Goal: Task Accomplishment & Management: Manage account settings

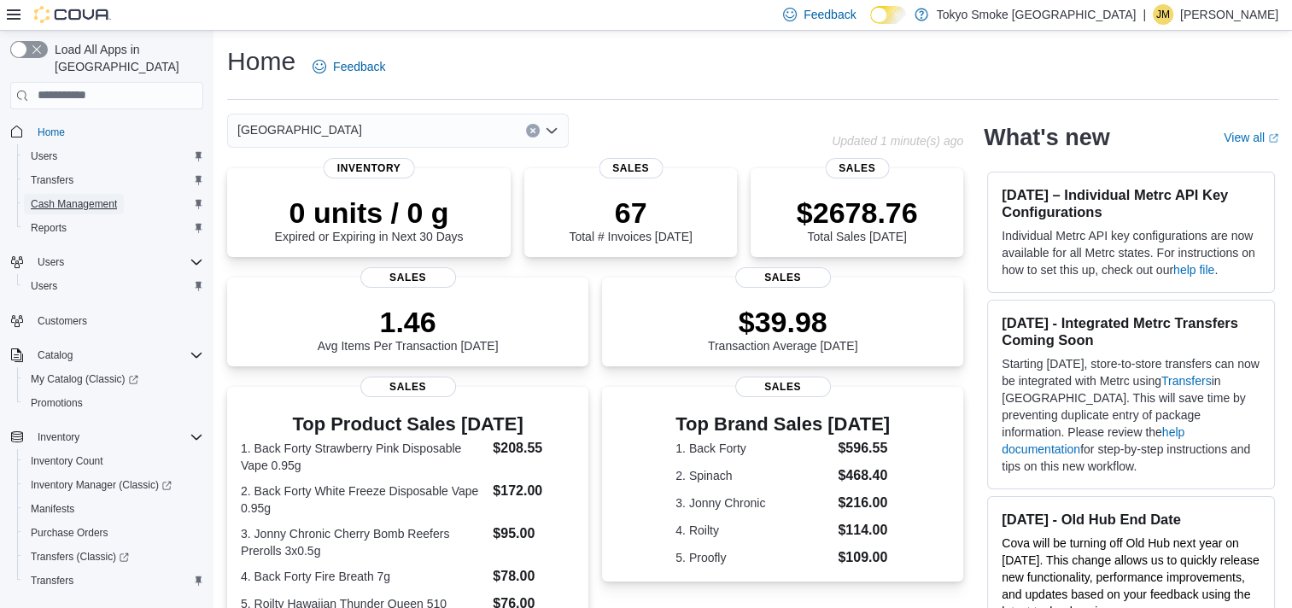
click at [64, 197] on span "Cash Management" at bounding box center [74, 204] width 86 height 14
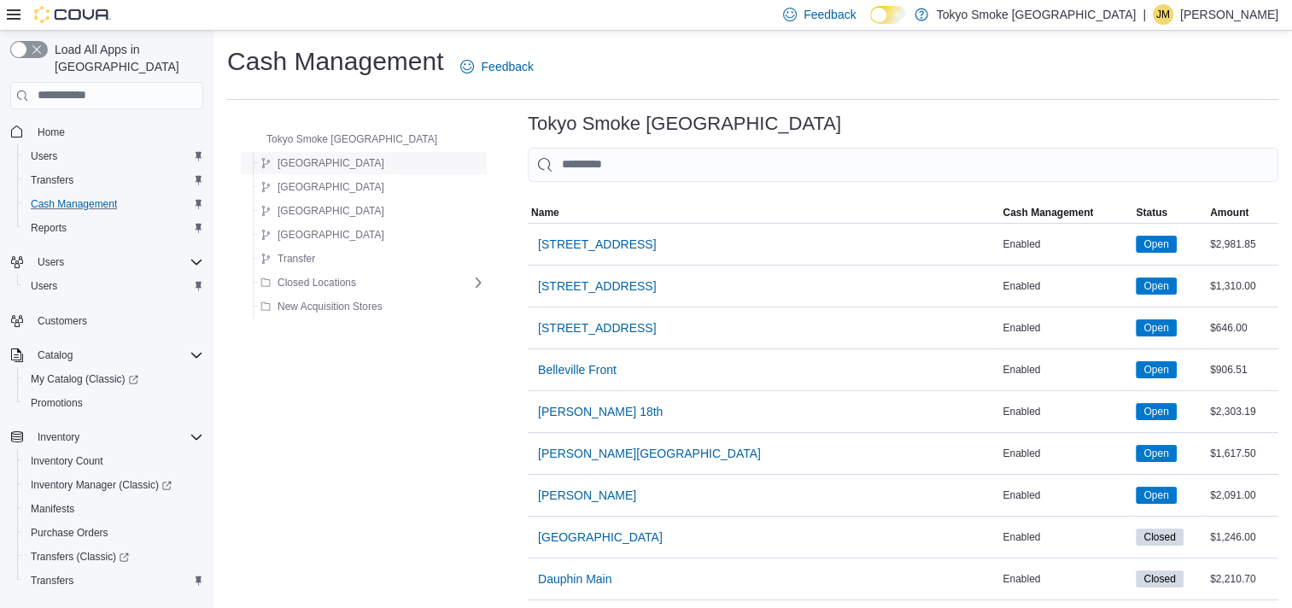
click at [305, 161] on span "[GEOGRAPHIC_DATA]" at bounding box center [331, 163] width 107 height 14
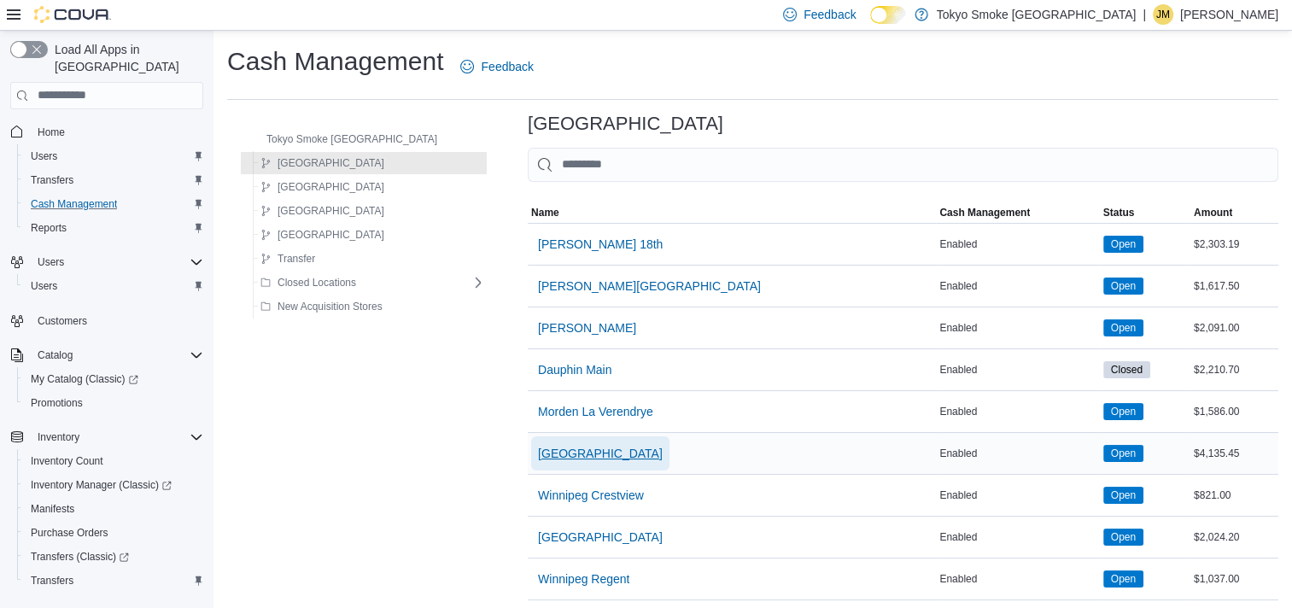
click at [554, 448] on span "[GEOGRAPHIC_DATA]" at bounding box center [600, 453] width 125 height 17
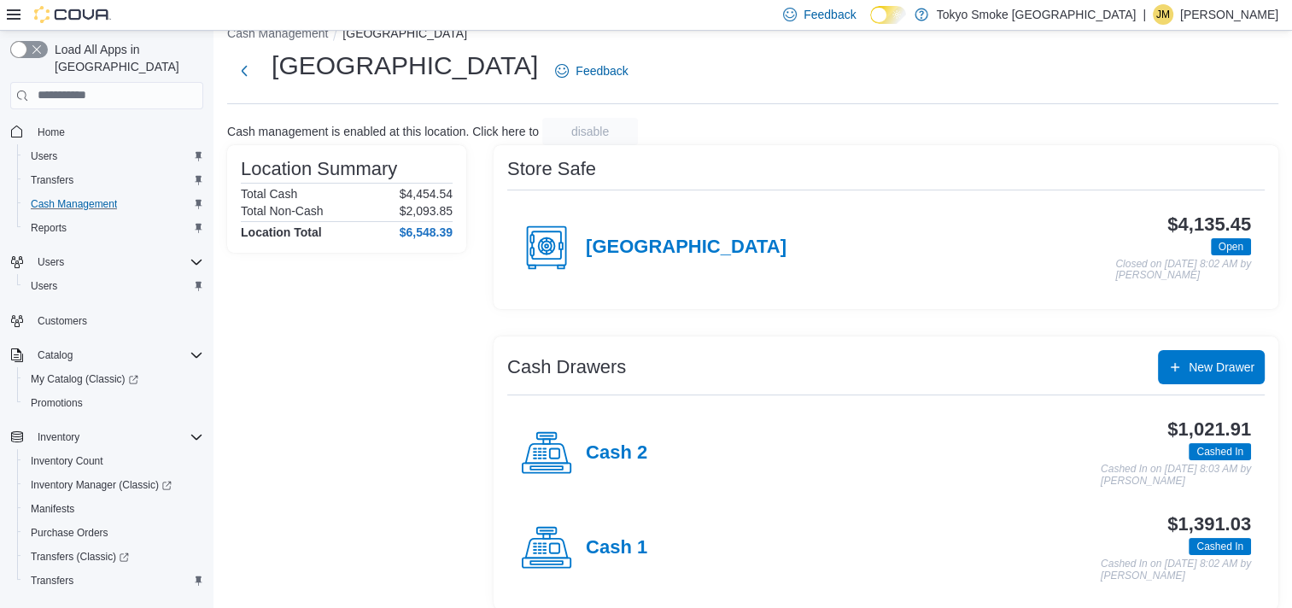
scroll to position [41, 0]
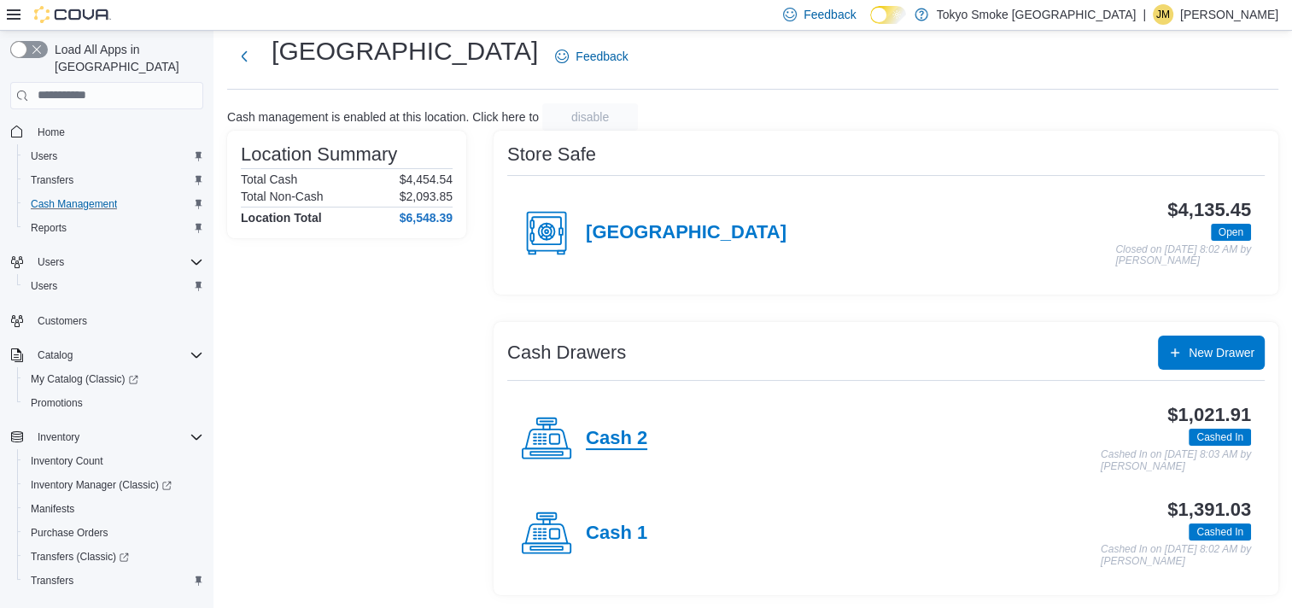
click at [633, 433] on h4 "Cash 2" at bounding box center [616, 439] width 61 height 22
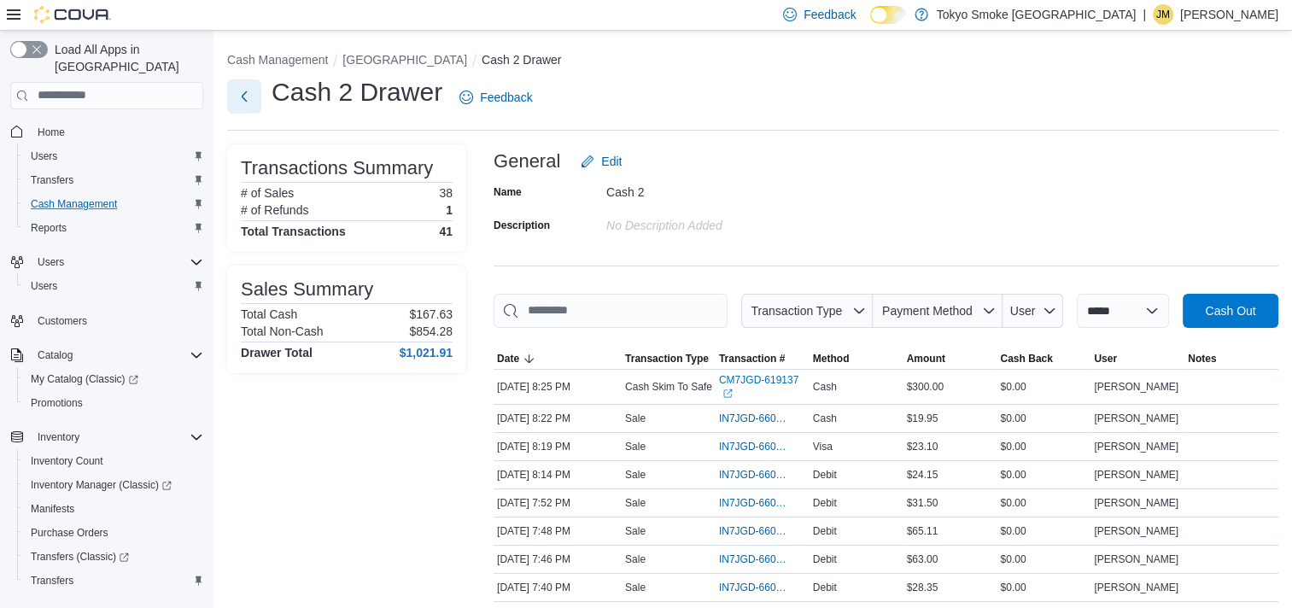
click at [248, 96] on button "Next" at bounding box center [244, 96] width 34 height 34
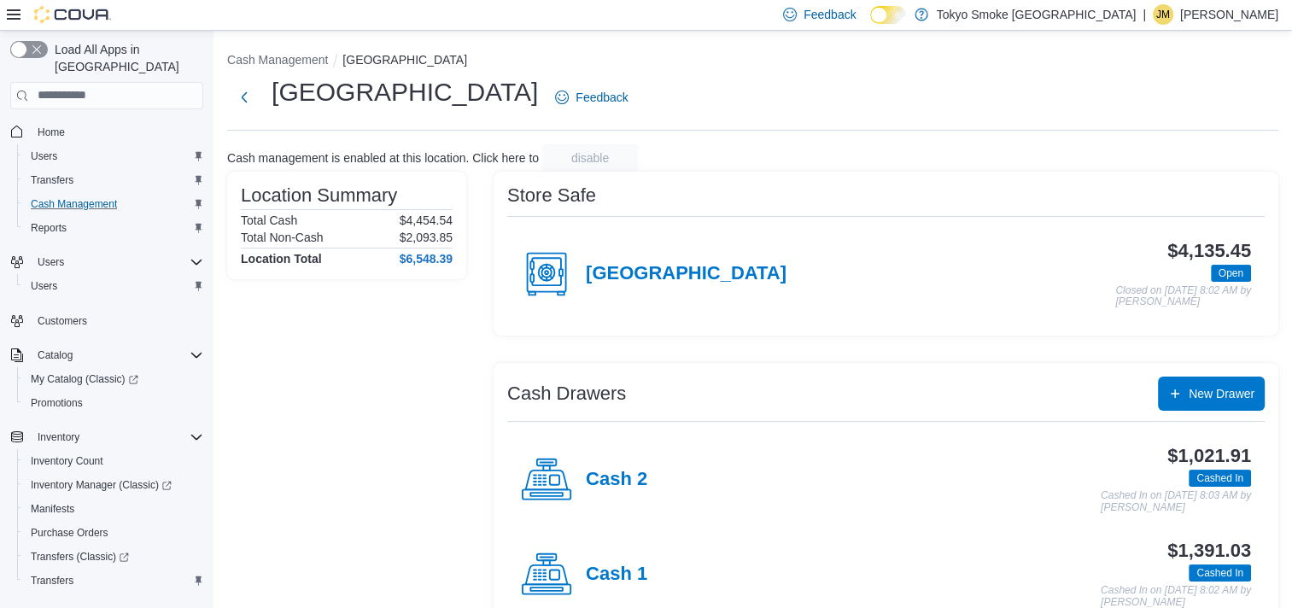
click at [624, 587] on div "Cash 1" at bounding box center [584, 574] width 126 height 51
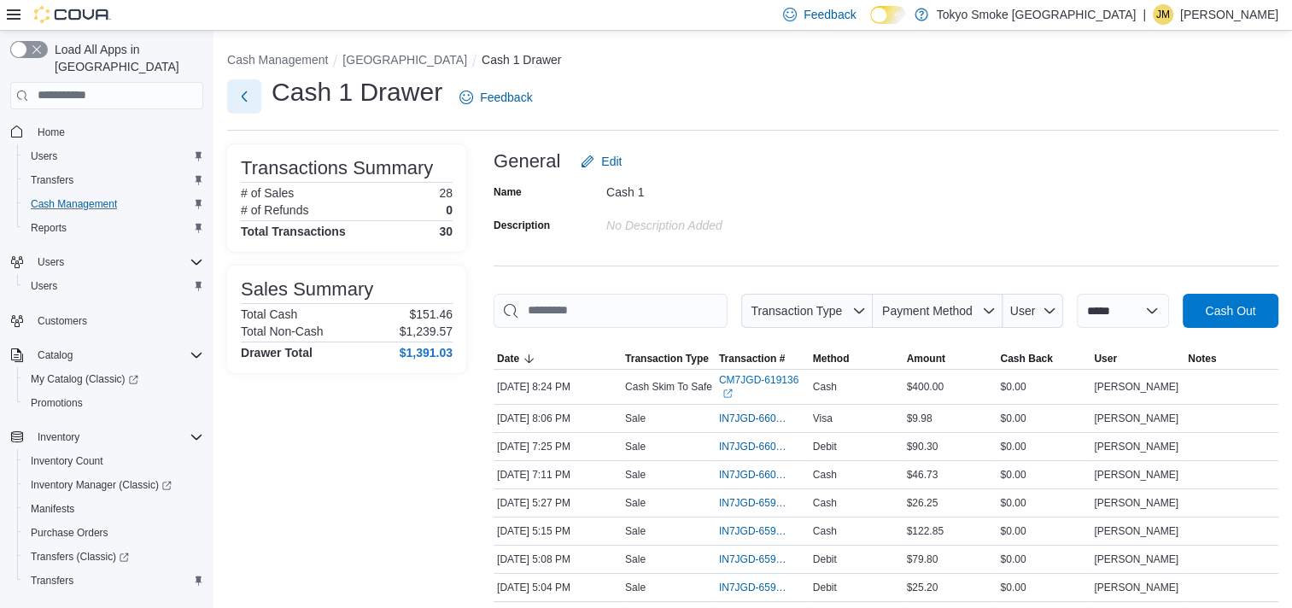
click at [249, 91] on button "Next" at bounding box center [244, 96] width 34 height 34
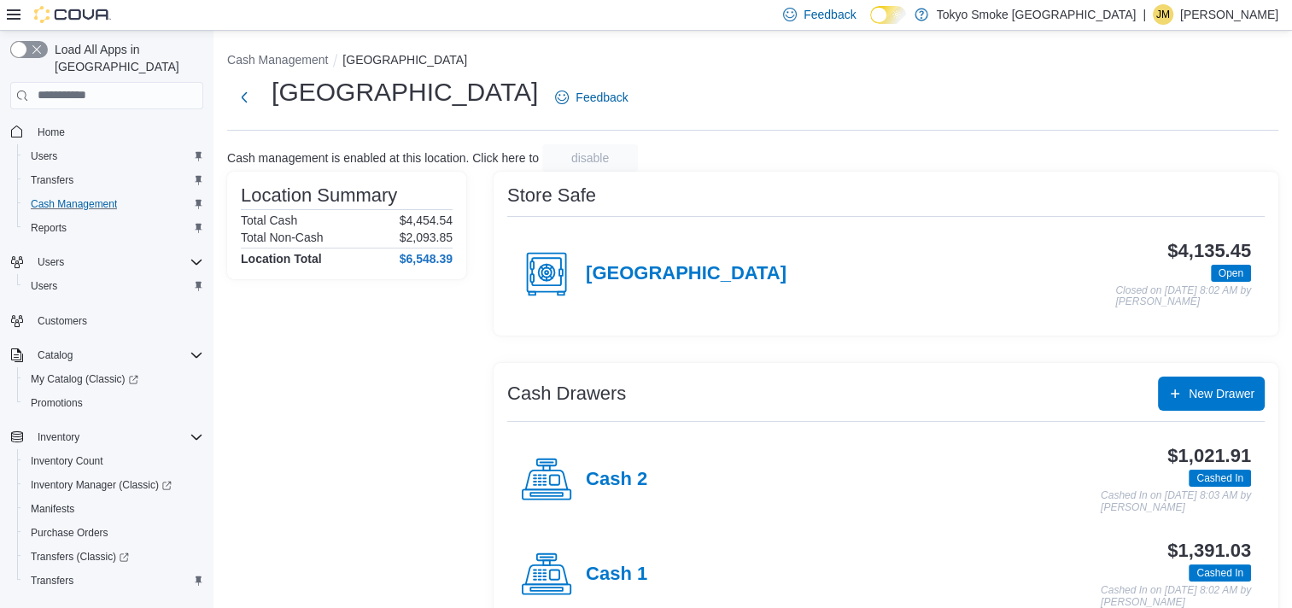
click at [629, 480] on h4 "Cash 2" at bounding box center [616, 480] width 61 height 22
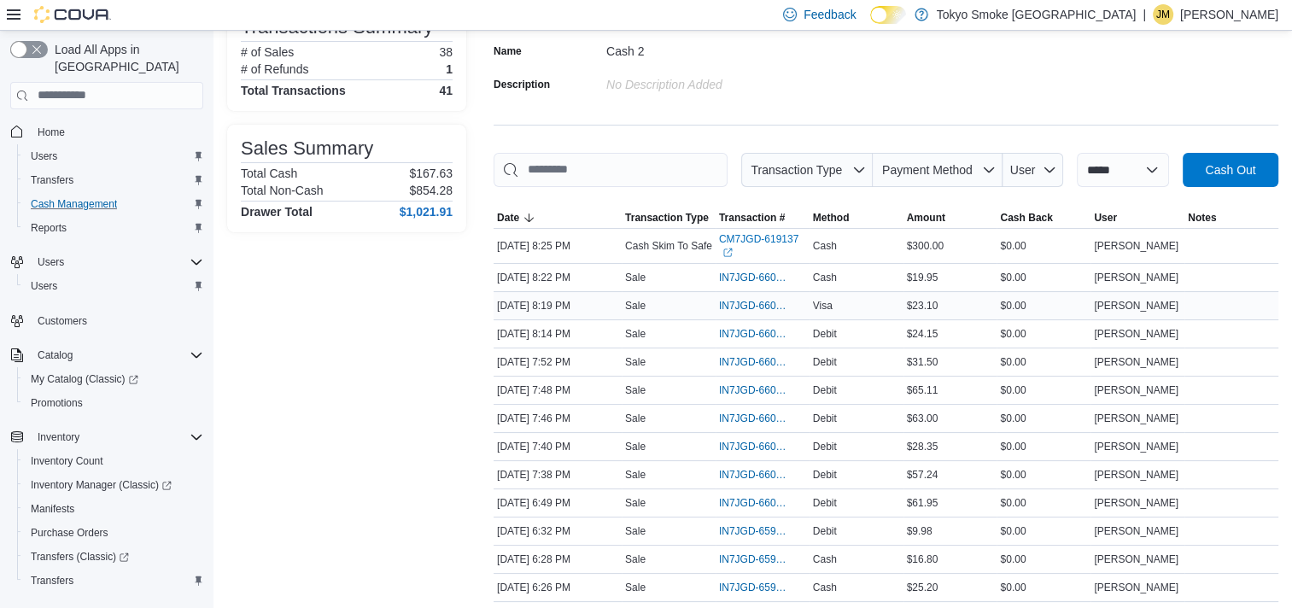
scroll to position [171, 0]
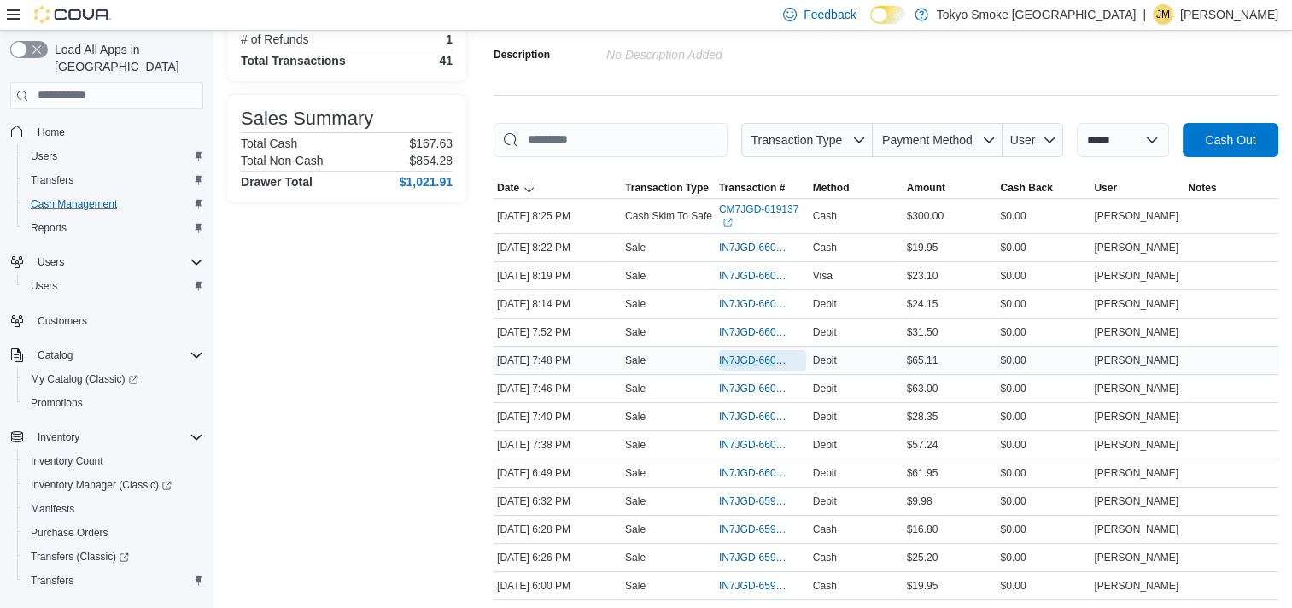
click at [735, 358] on span "IN7JGD-6600319" at bounding box center [754, 361] width 70 height 14
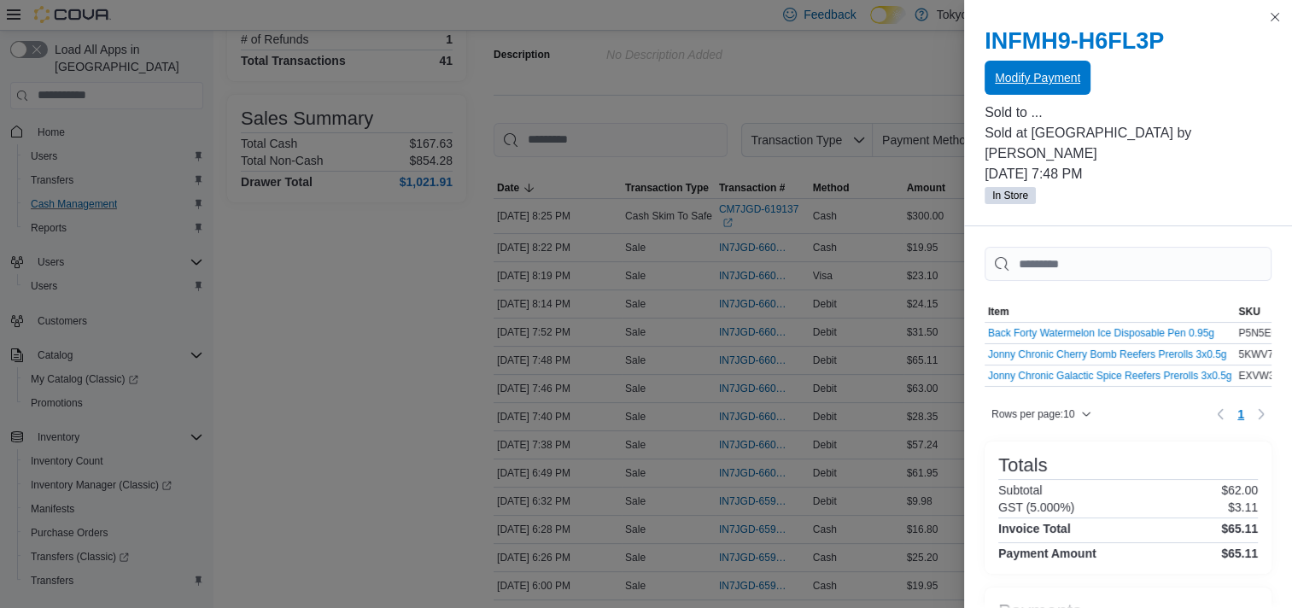
click at [1049, 75] on span "Modify Payment" at bounding box center [1037, 77] width 85 height 17
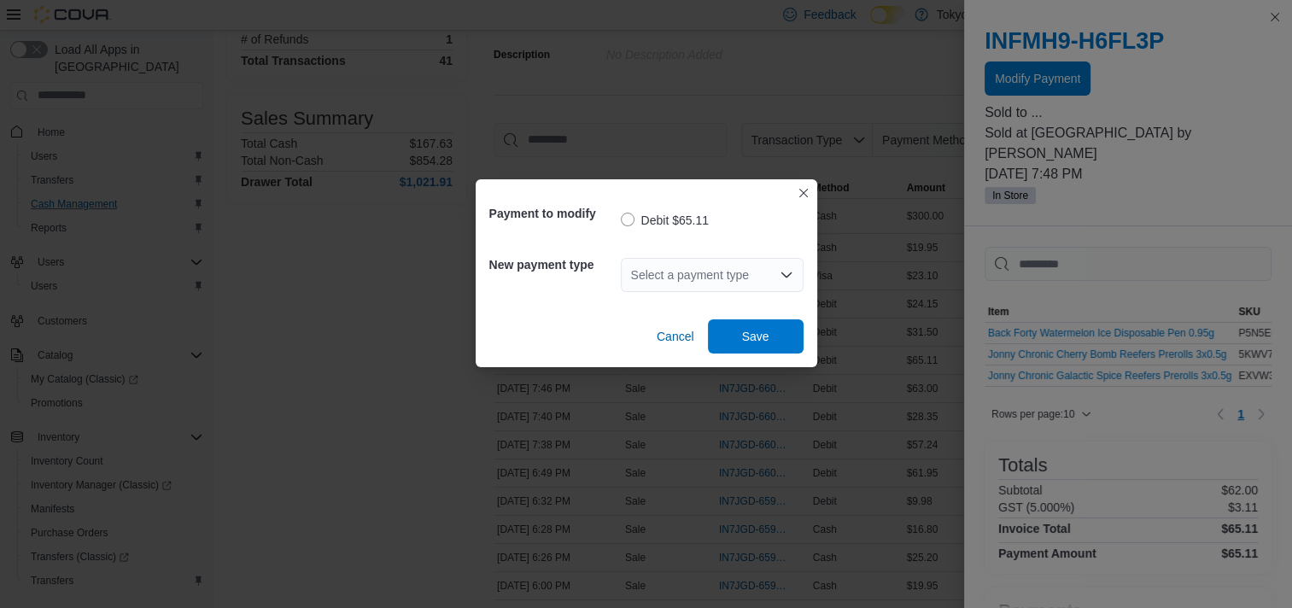
click at [680, 266] on div "Select a payment type" at bounding box center [712, 275] width 183 height 34
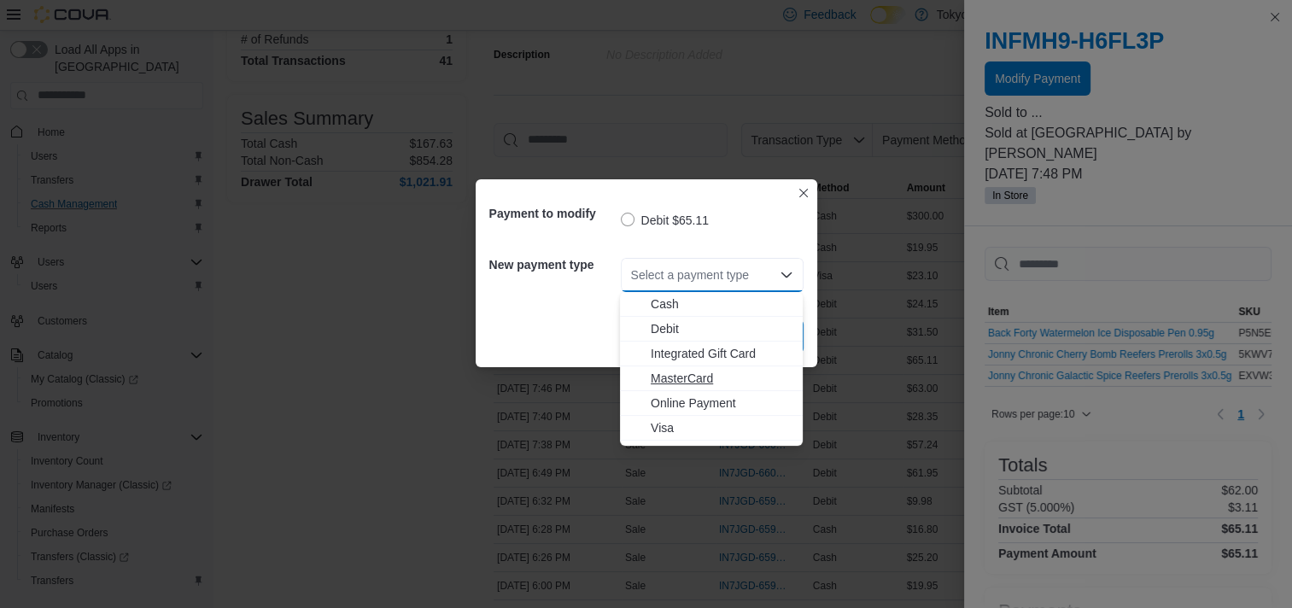
click at [714, 372] on span "MasterCard" at bounding box center [722, 378] width 142 height 17
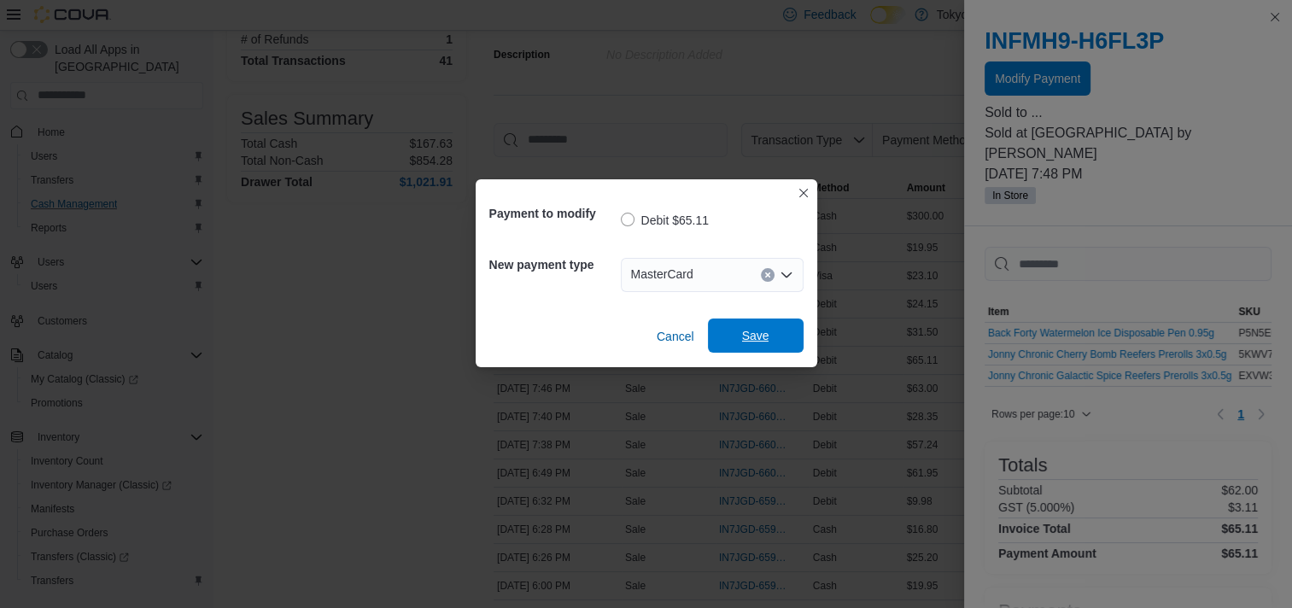
click at [733, 335] on span "Save" at bounding box center [755, 336] width 75 height 34
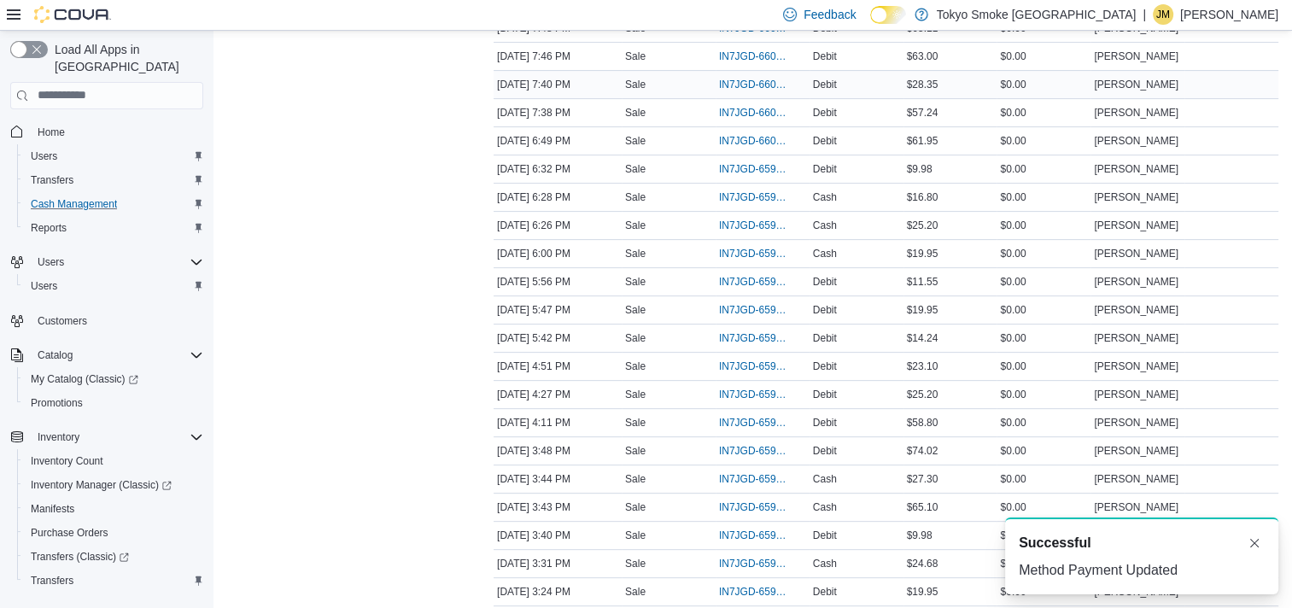
scroll to position [512, 0]
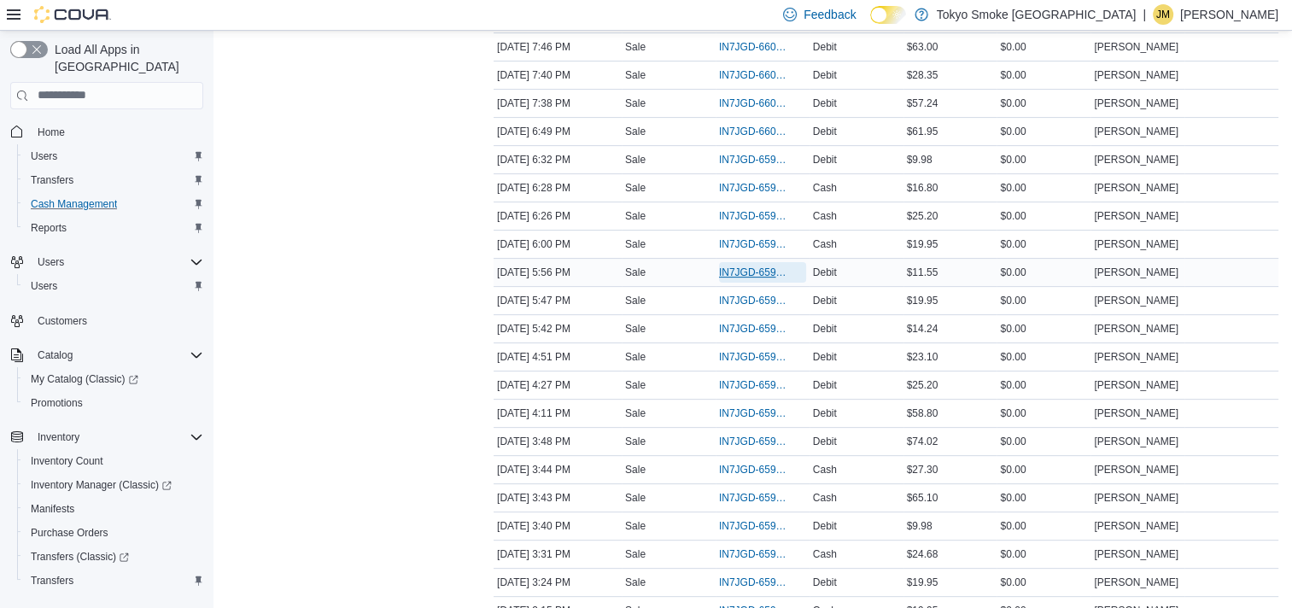
click at [769, 272] on span "IN7JGD-6599720" at bounding box center [754, 273] width 70 height 14
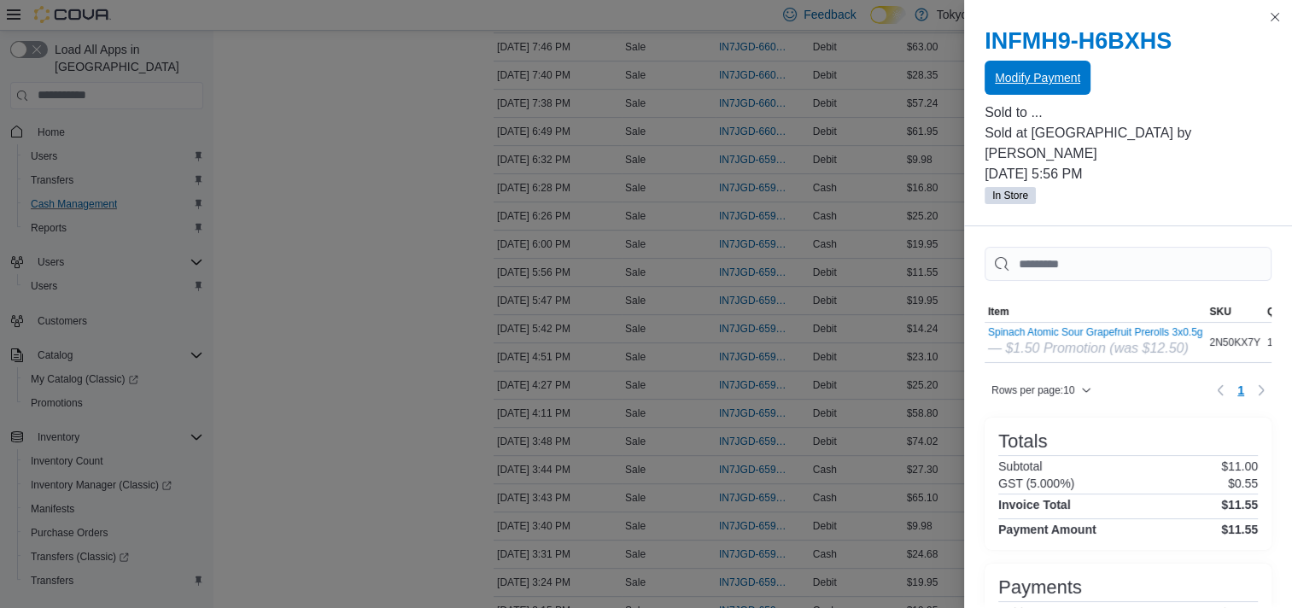
click at [1055, 78] on span "Modify Payment" at bounding box center [1037, 77] width 85 height 17
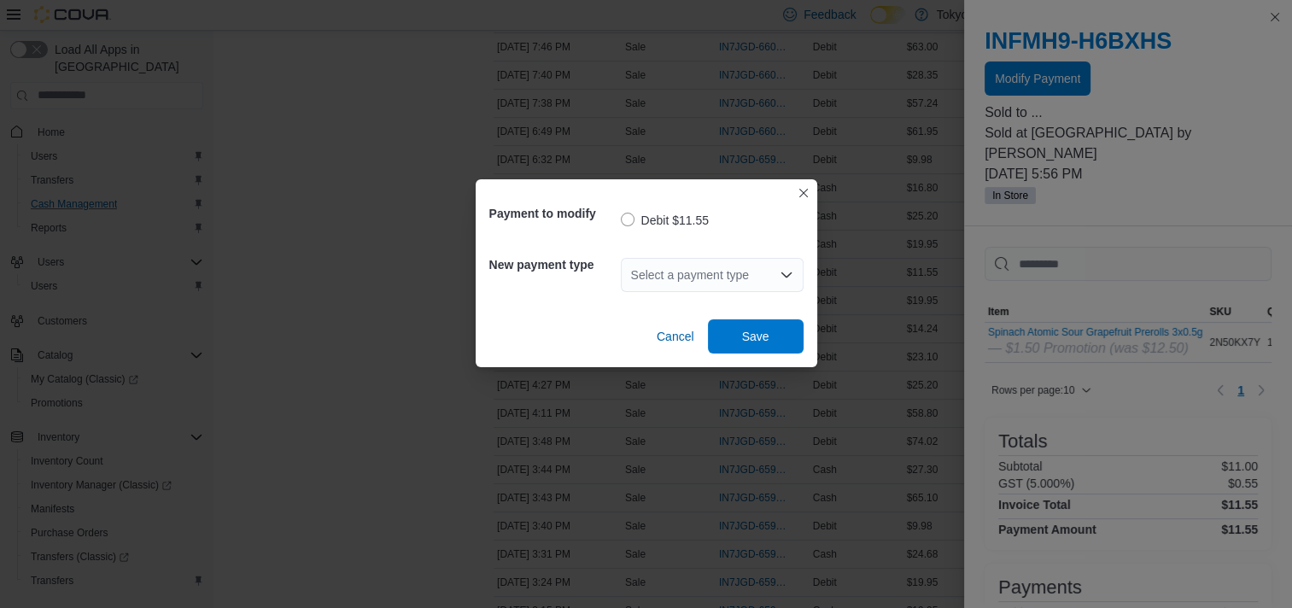
click at [687, 273] on div "Select a payment type" at bounding box center [712, 275] width 183 height 34
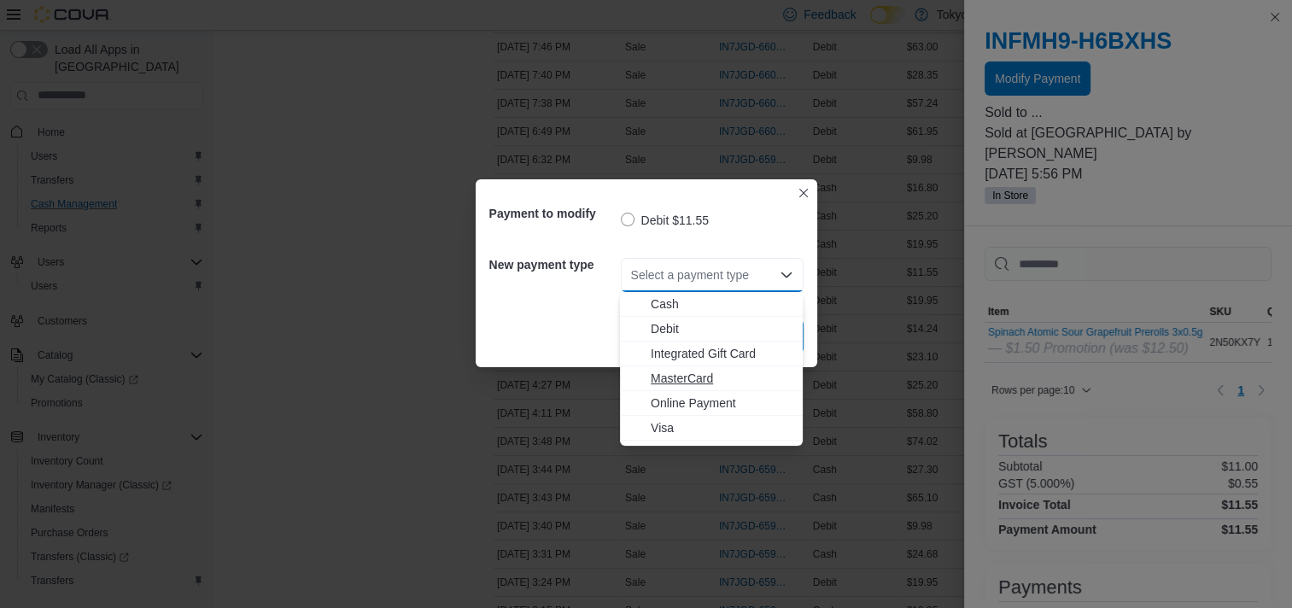
click at [672, 370] on span "MasterCard" at bounding box center [722, 378] width 142 height 17
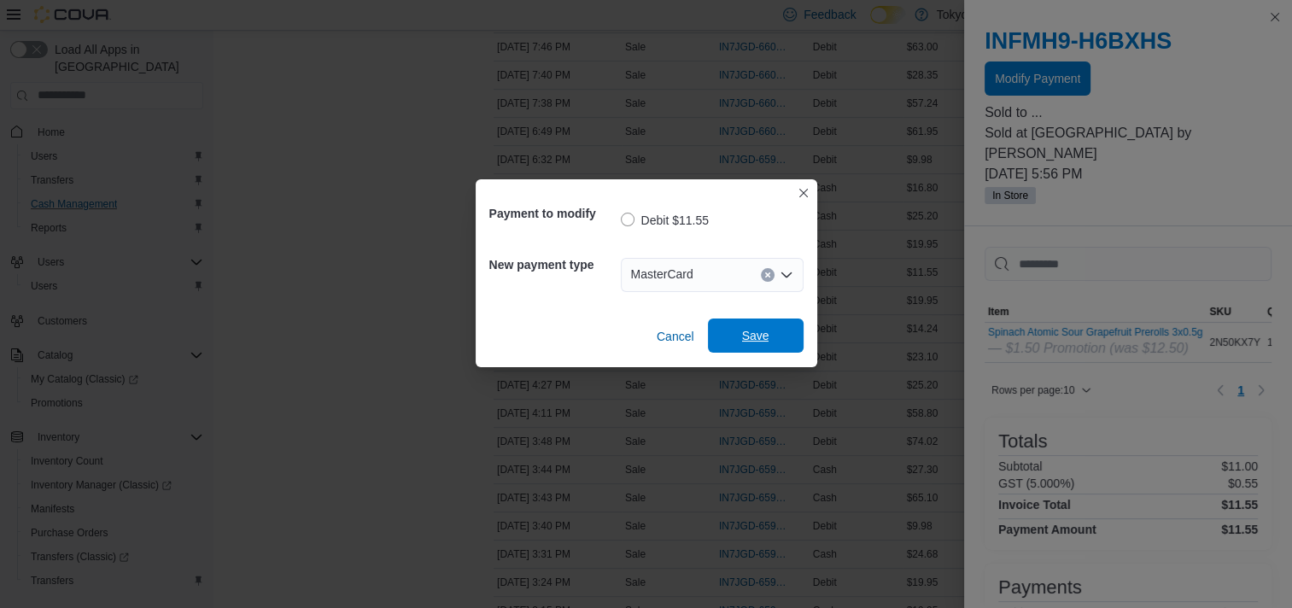
click at [754, 328] on span "Save" at bounding box center [755, 335] width 27 height 17
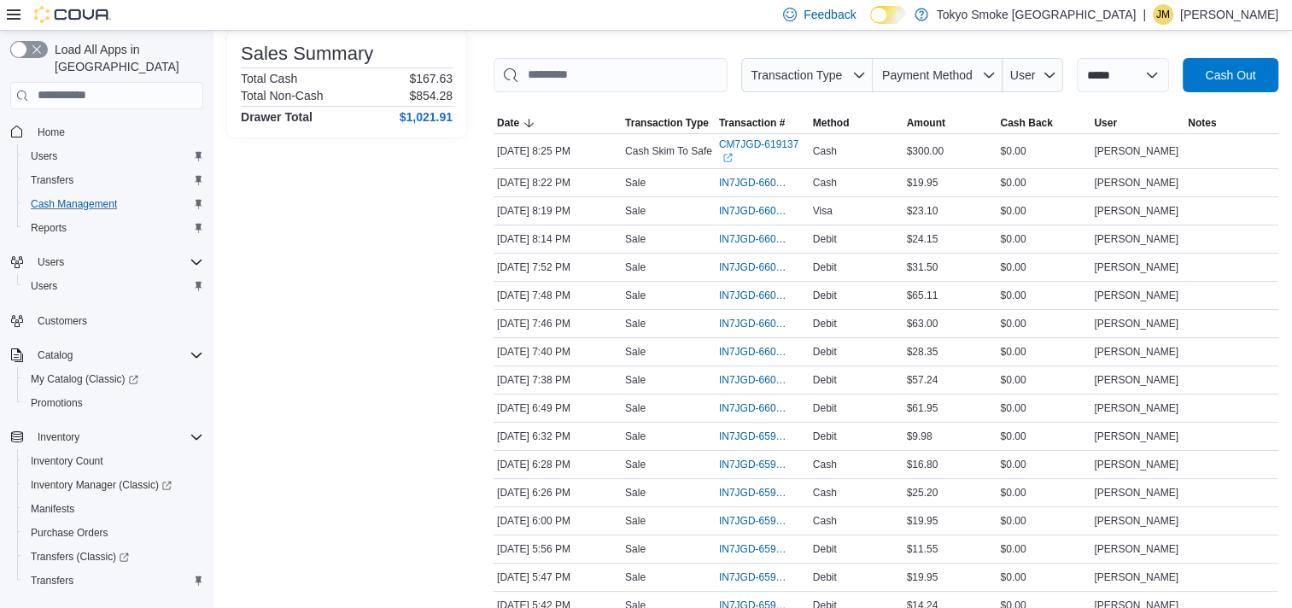
scroll to position [0, 0]
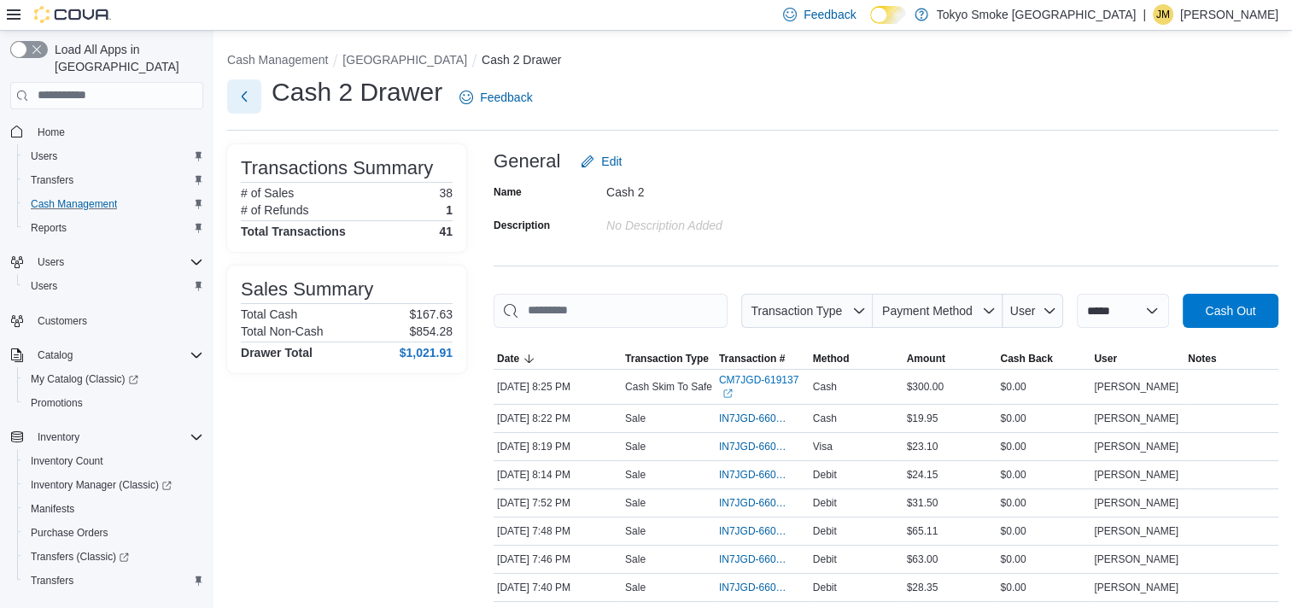
click at [238, 99] on button "Next" at bounding box center [244, 96] width 34 height 34
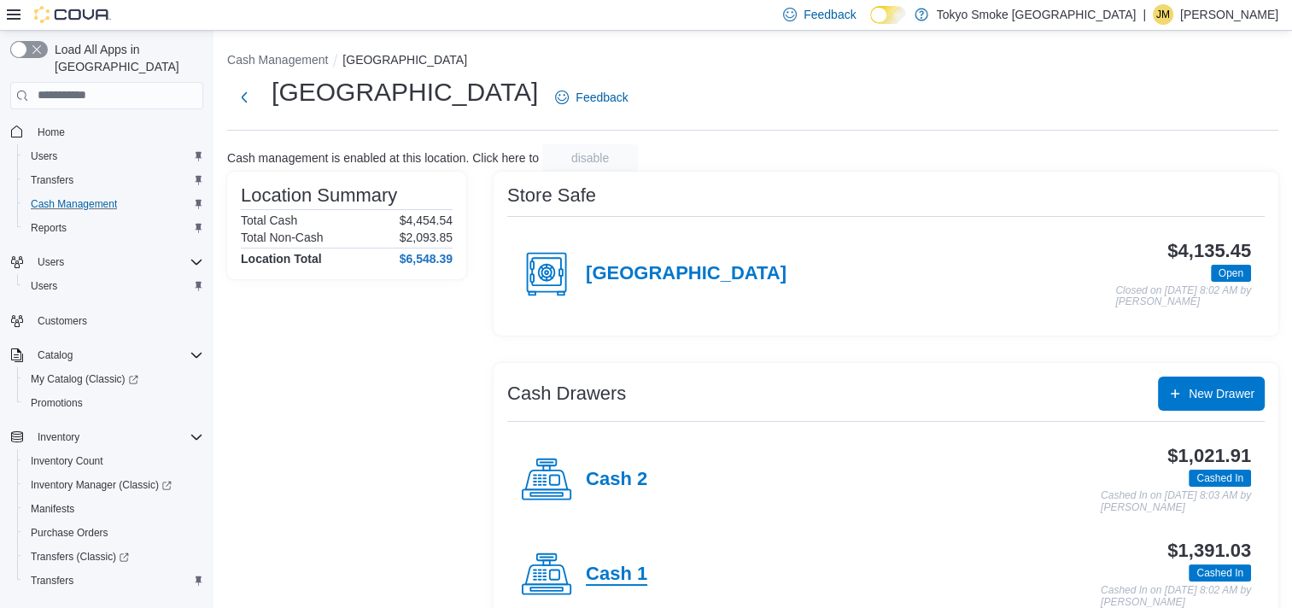
click at [628, 572] on h4 "Cash 1" at bounding box center [616, 575] width 61 height 22
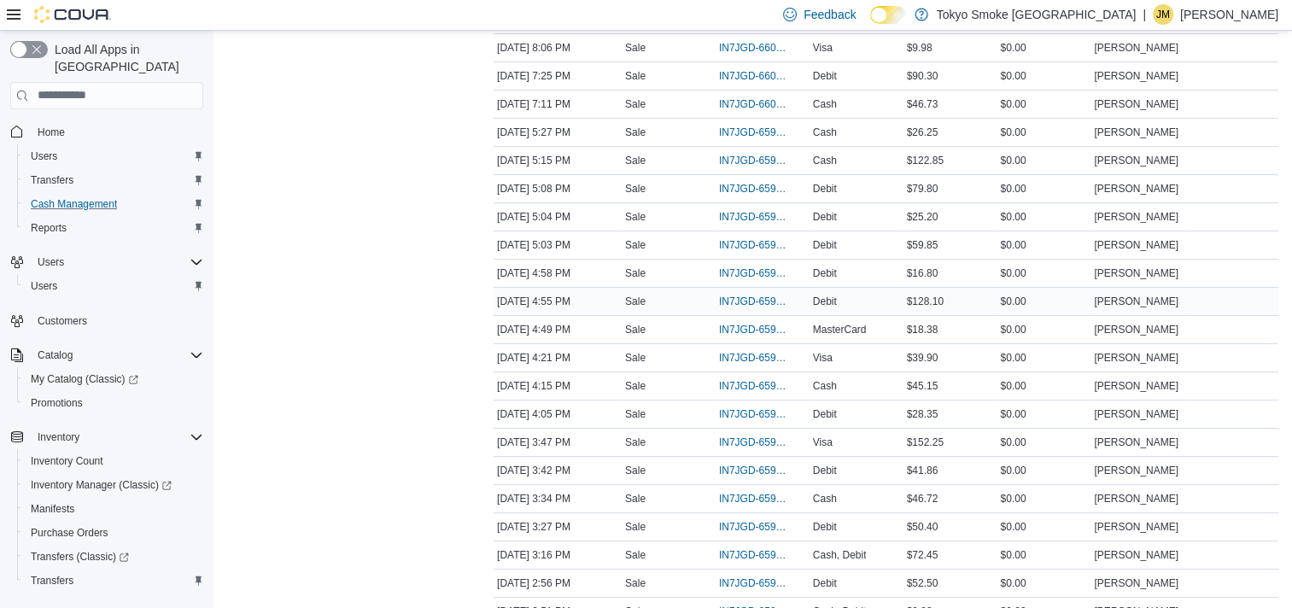
scroll to position [342, 0]
click at [759, 243] on span "IN7JGD-6599325" at bounding box center [754, 246] width 70 height 14
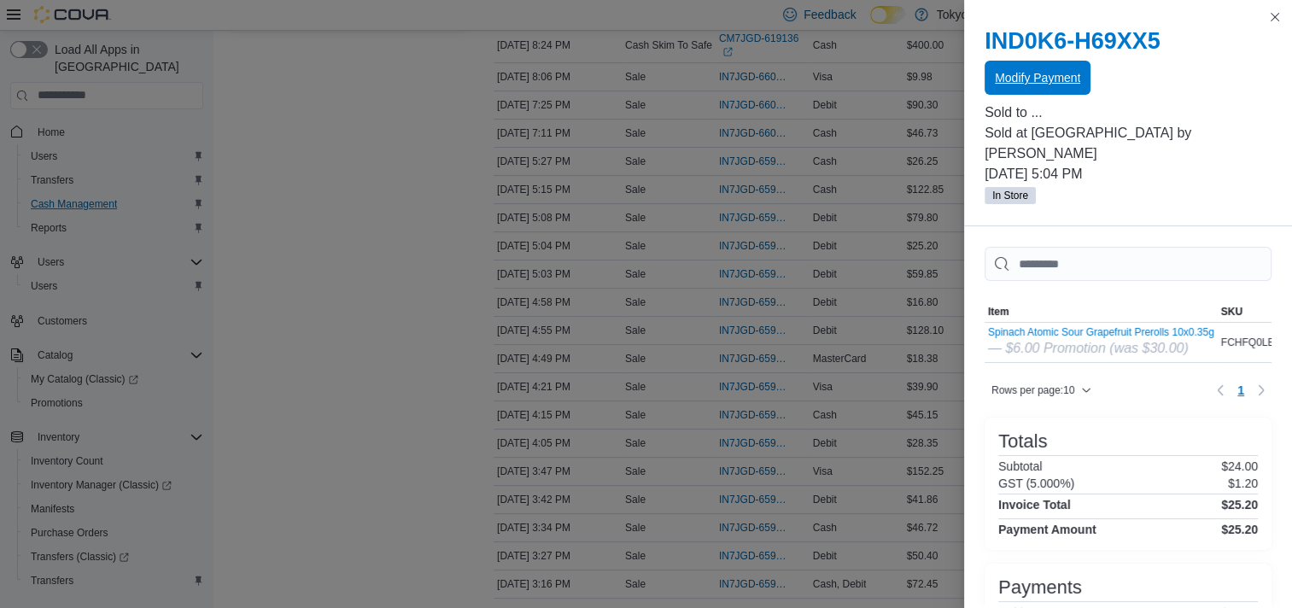
click at [1033, 61] on div "IND0K6-H69XX5 Modify Payment" at bounding box center [1128, 61] width 287 height 68
click at [1035, 85] on span "Modify Payment" at bounding box center [1037, 77] width 85 height 17
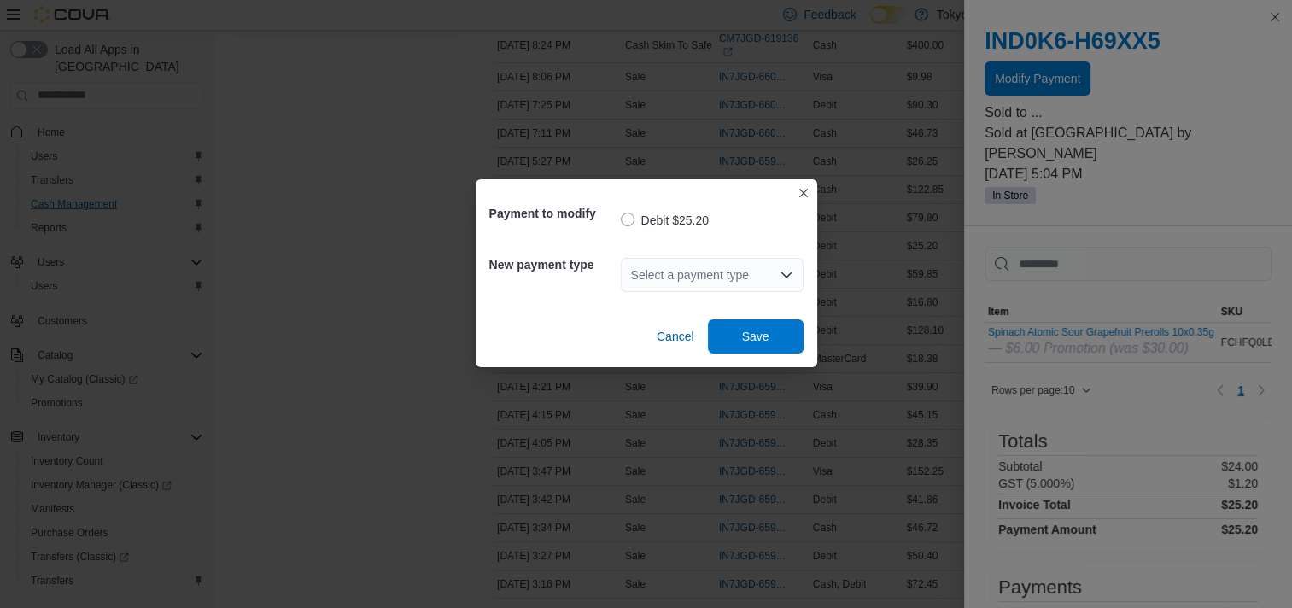
click at [700, 273] on div "Select a payment type" at bounding box center [712, 275] width 183 height 34
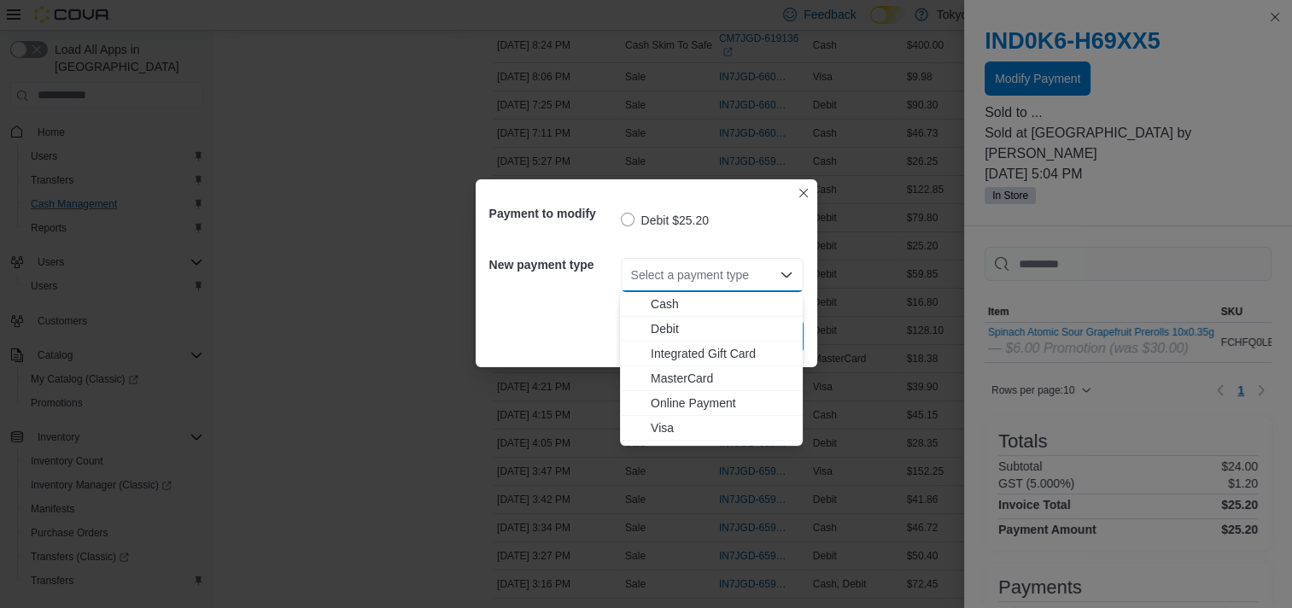
drag, startPoint x: 669, startPoint y: 420, endPoint x: 718, endPoint y: 400, distance: 53.6
click at [669, 421] on span "Visa" at bounding box center [722, 427] width 142 height 17
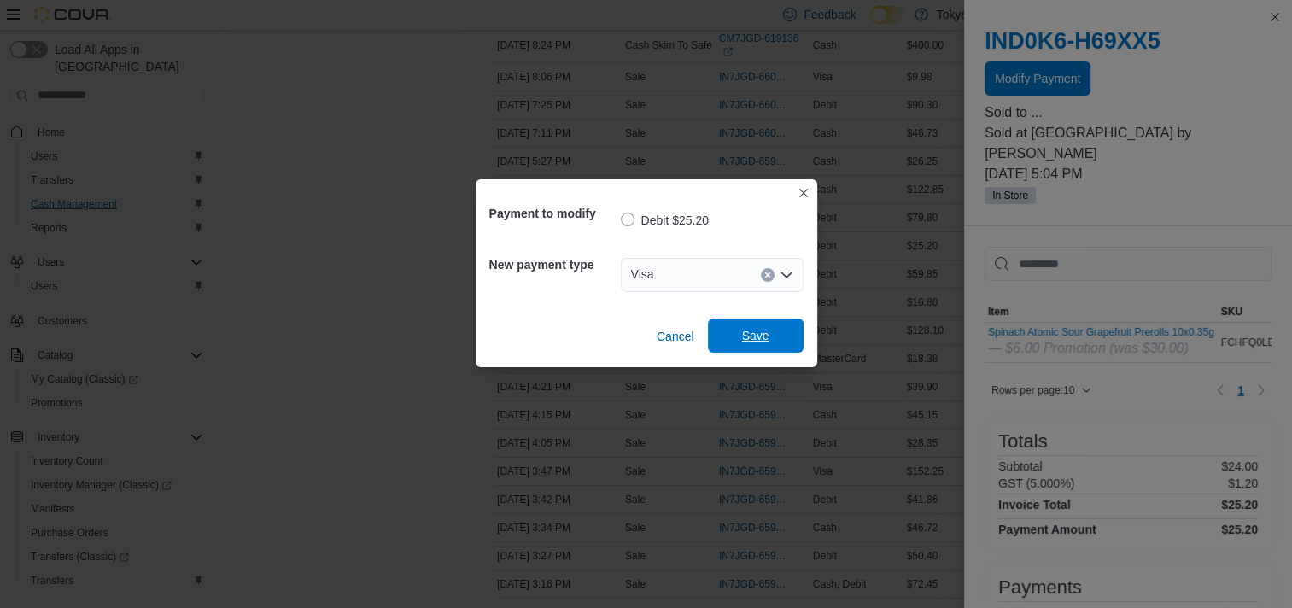
click at [770, 333] on span "Save" at bounding box center [755, 336] width 75 height 34
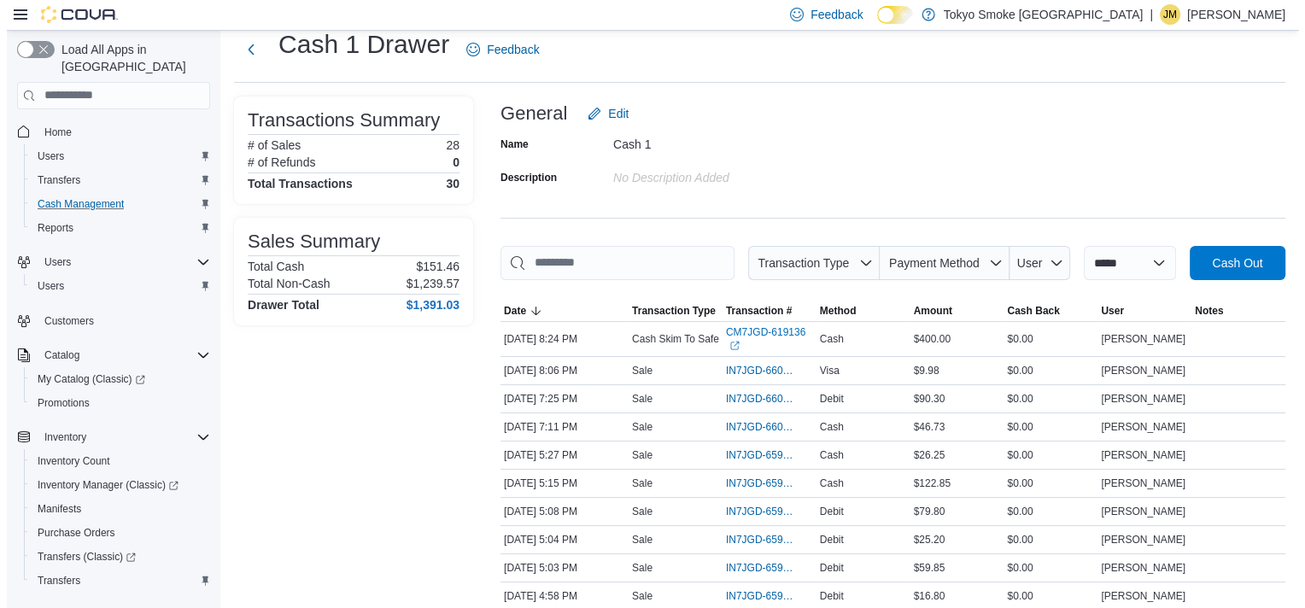
scroll to position [0, 0]
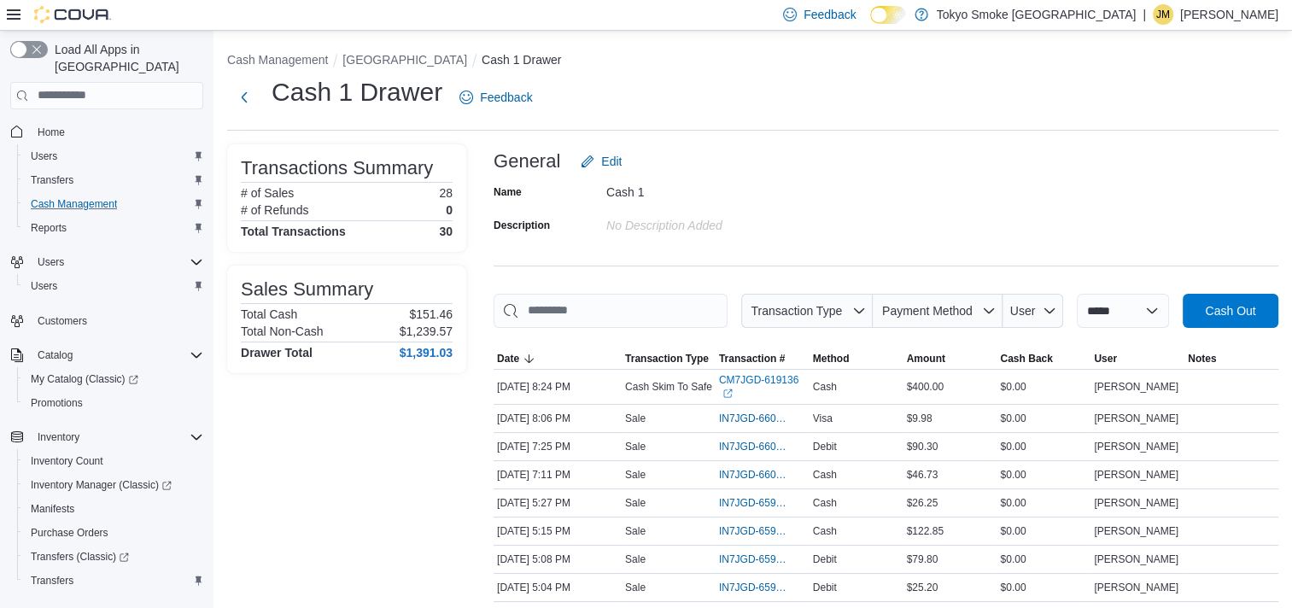
click at [266, 84] on div "Cash 1 Drawer Feedback" at bounding box center [383, 97] width 313 height 44
click at [229, 98] on button "Next" at bounding box center [244, 96] width 34 height 34
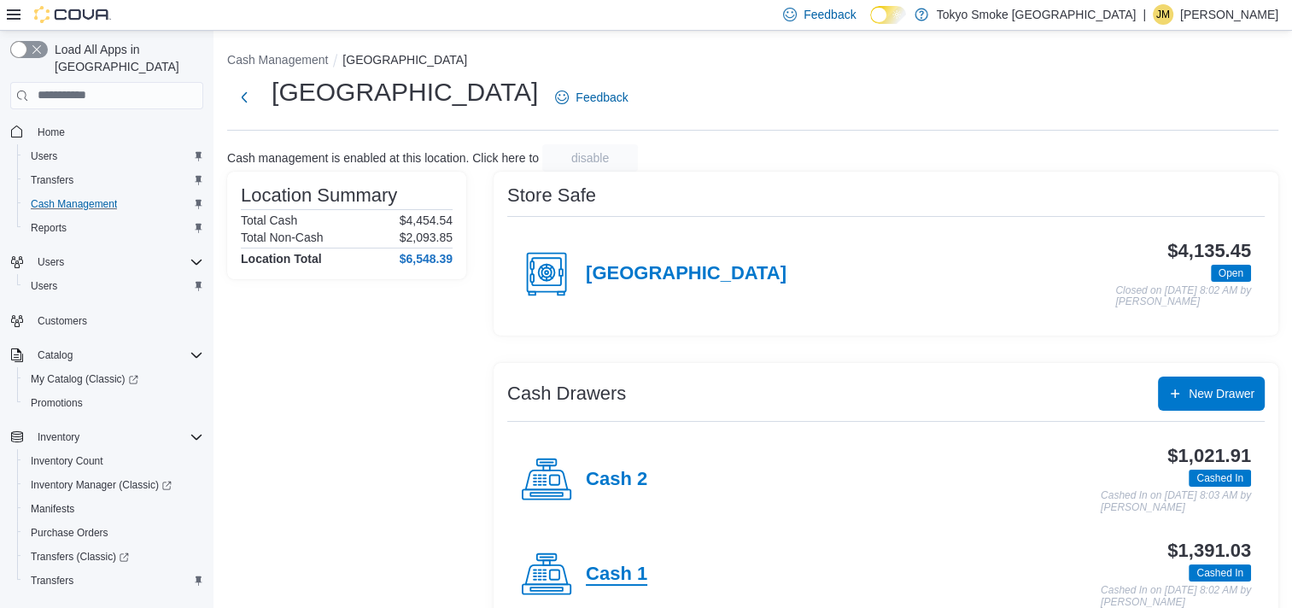
click at [615, 566] on h4 "Cash 1" at bounding box center [616, 575] width 61 height 22
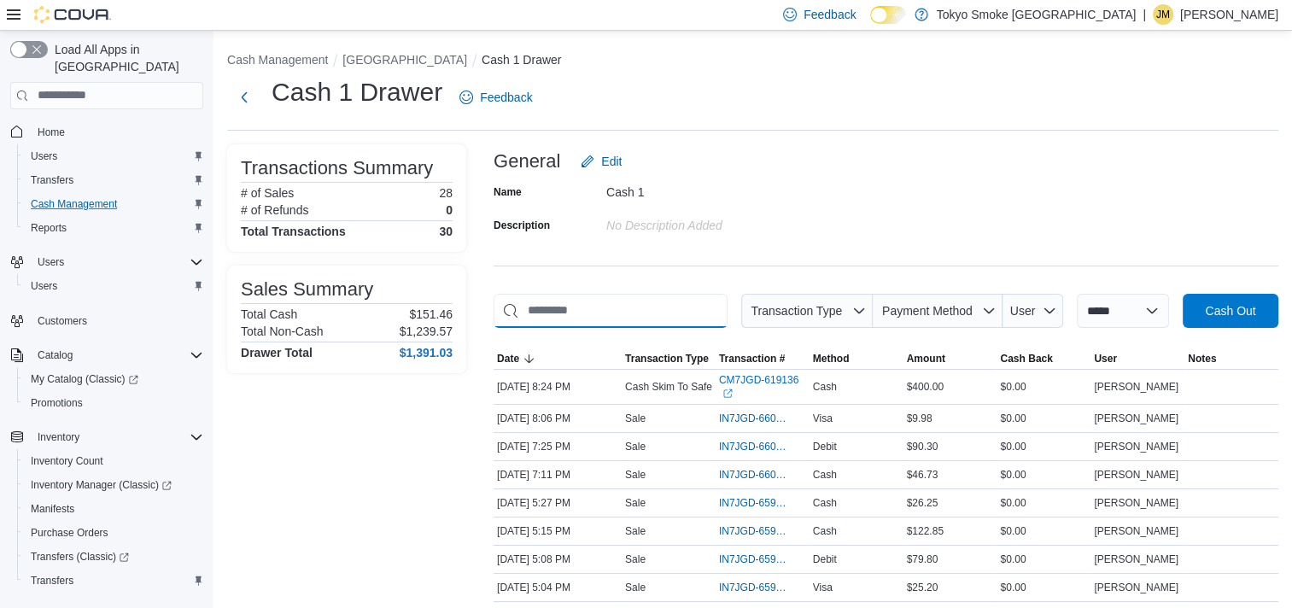
click at [650, 307] on input "This is a search bar. As you type, the results lower in the page will automatic…" at bounding box center [611, 311] width 234 height 34
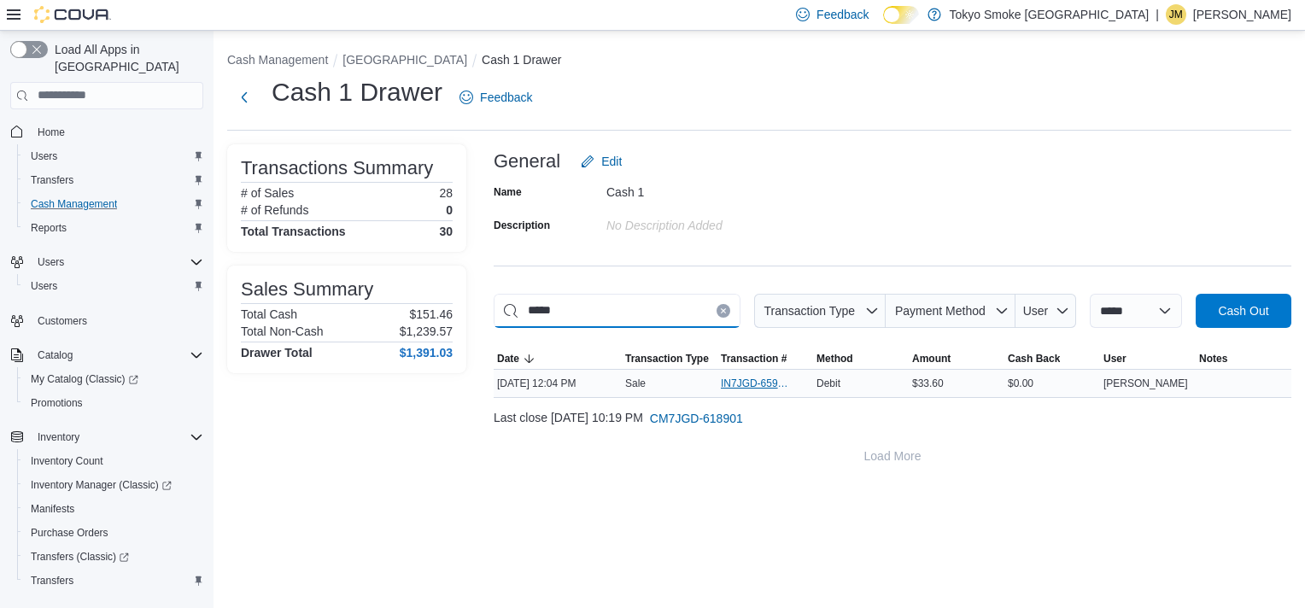
type input "*****"
click at [751, 377] on span "IN7JGD-6597587" at bounding box center [757, 384] width 72 height 14
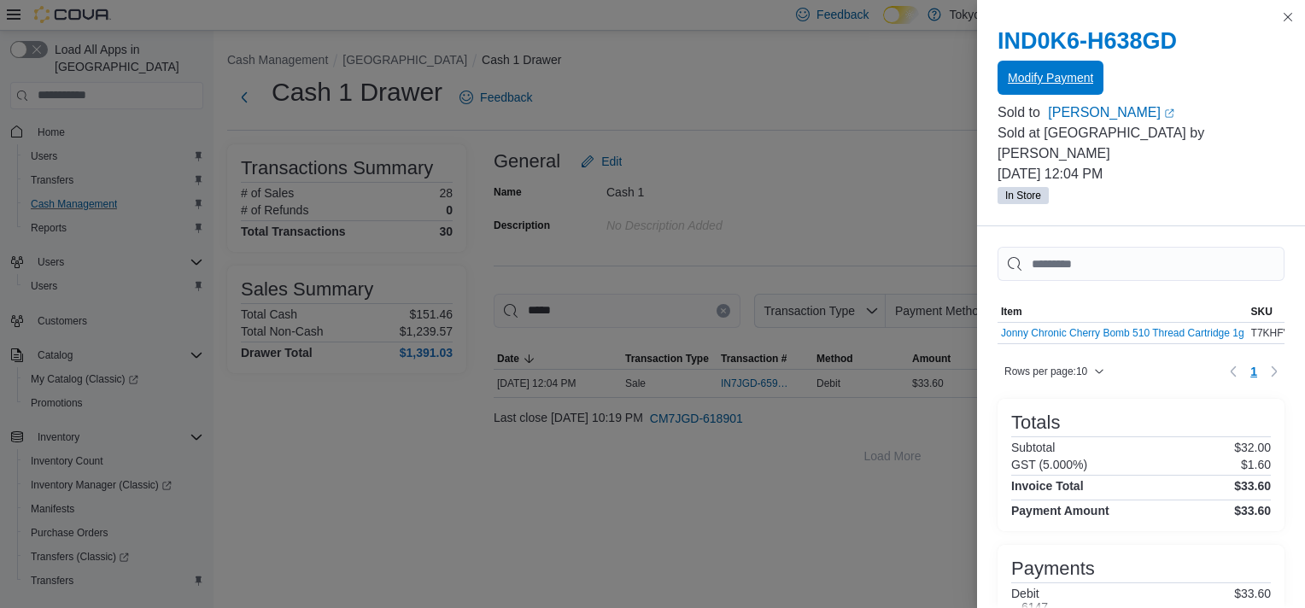
click at [1032, 70] on span "Modify Payment" at bounding box center [1050, 77] width 85 height 17
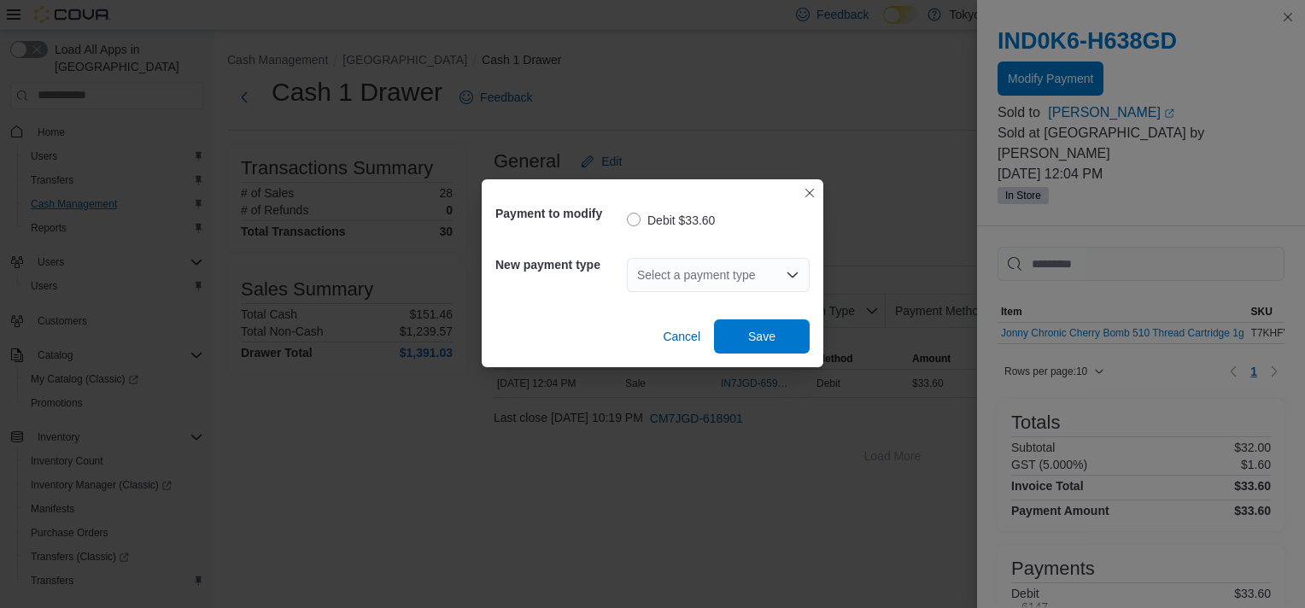
click at [688, 264] on div "Select a payment type" at bounding box center [718, 275] width 183 height 34
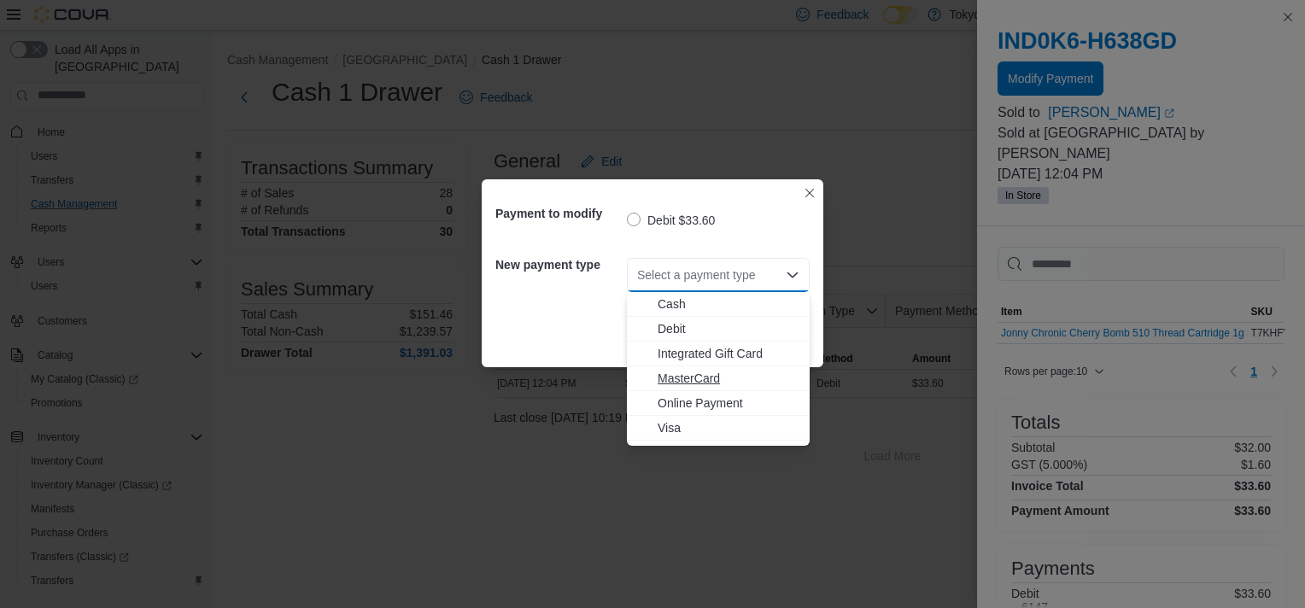
click at [676, 383] on span "MasterCard" at bounding box center [729, 378] width 142 height 17
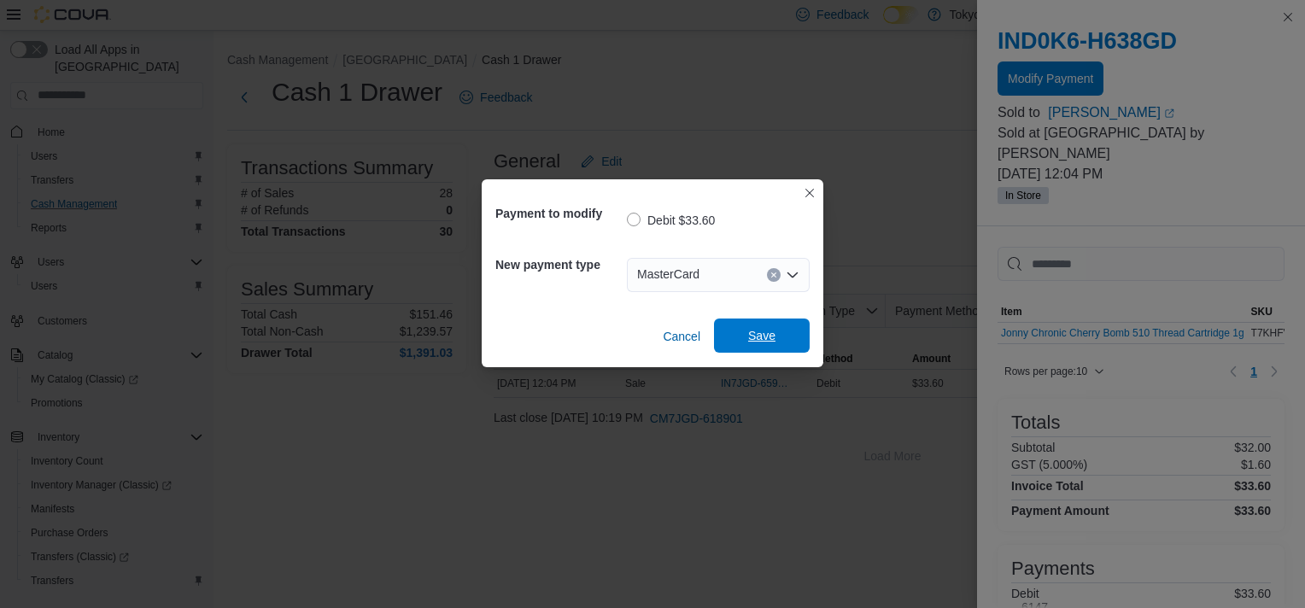
click at [740, 335] on span "Save" at bounding box center [761, 336] width 75 height 34
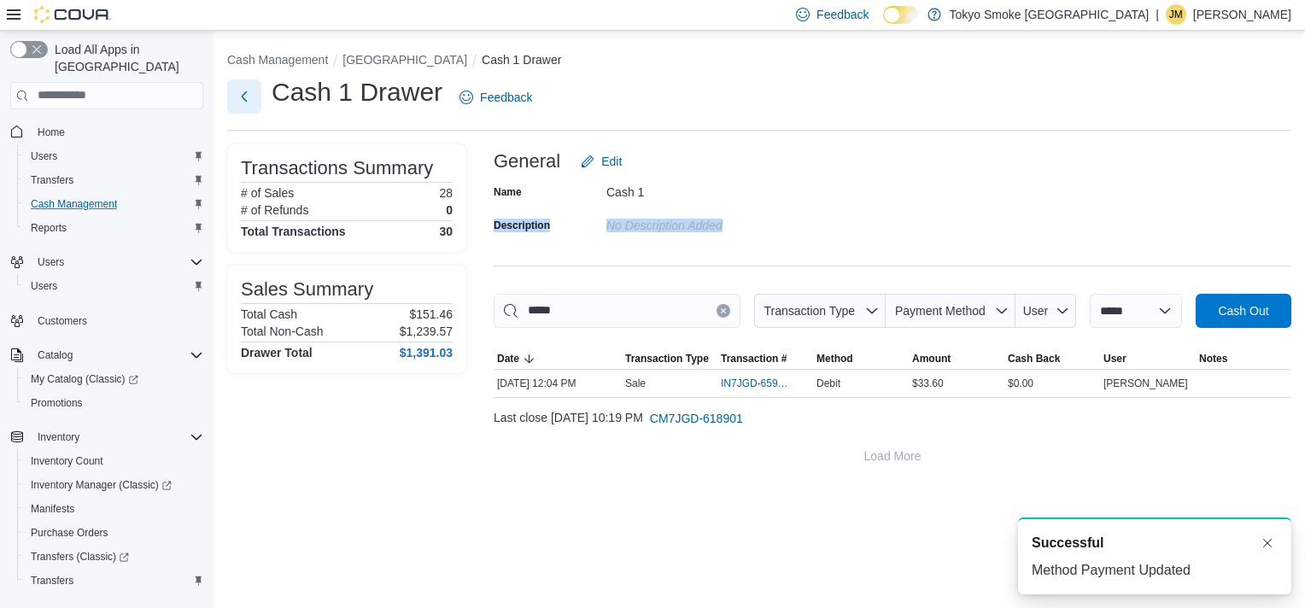
click at [236, 91] on button "Next" at bounding box center [244, 96] width 34 height 34
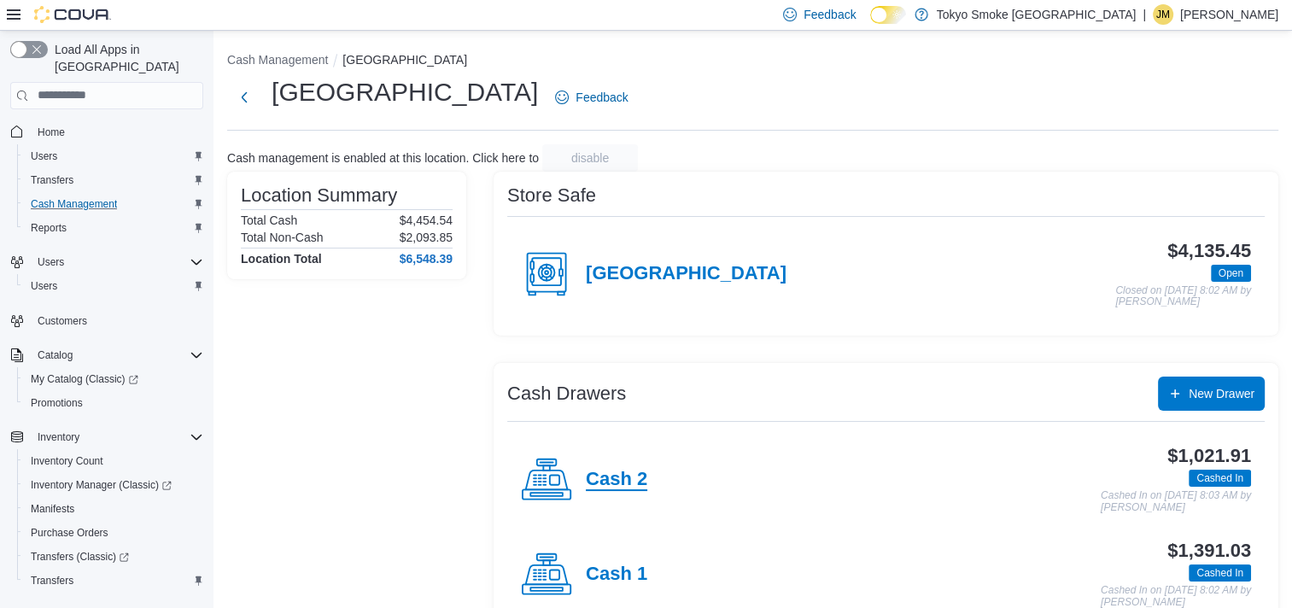
click at [630, 470] on h4 "Cash 2" at bounding box center [616, 480] width 61 height 22
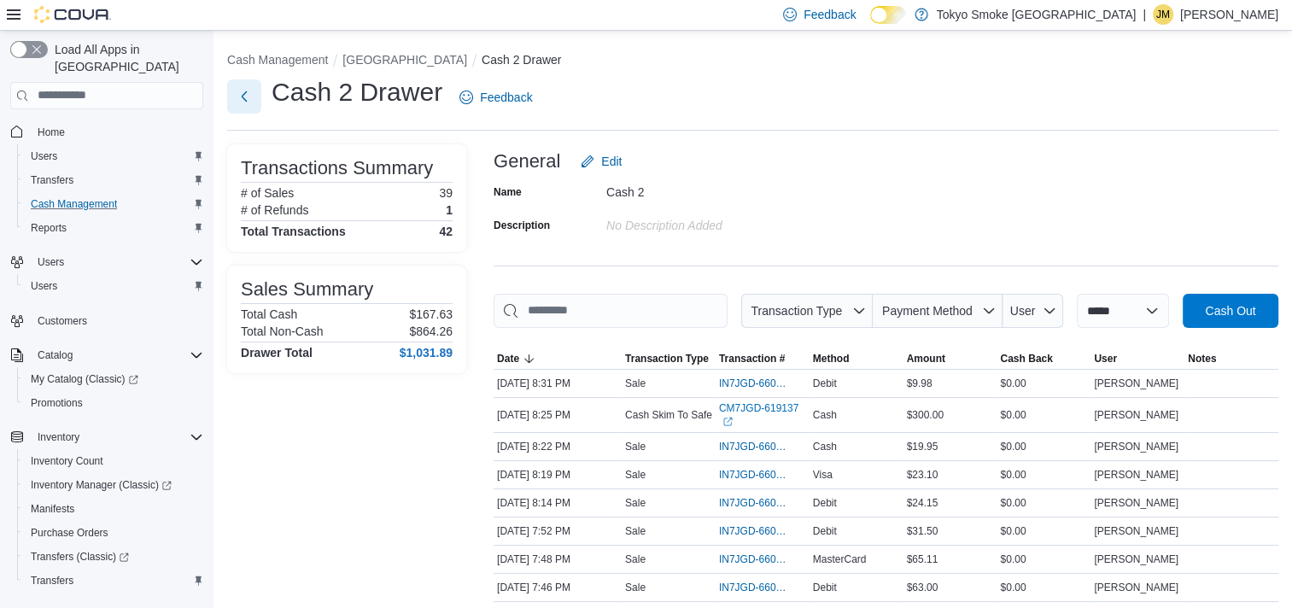
click at [251, 99] on button "Next" at bounding box center [244, 96] width 34 height 34
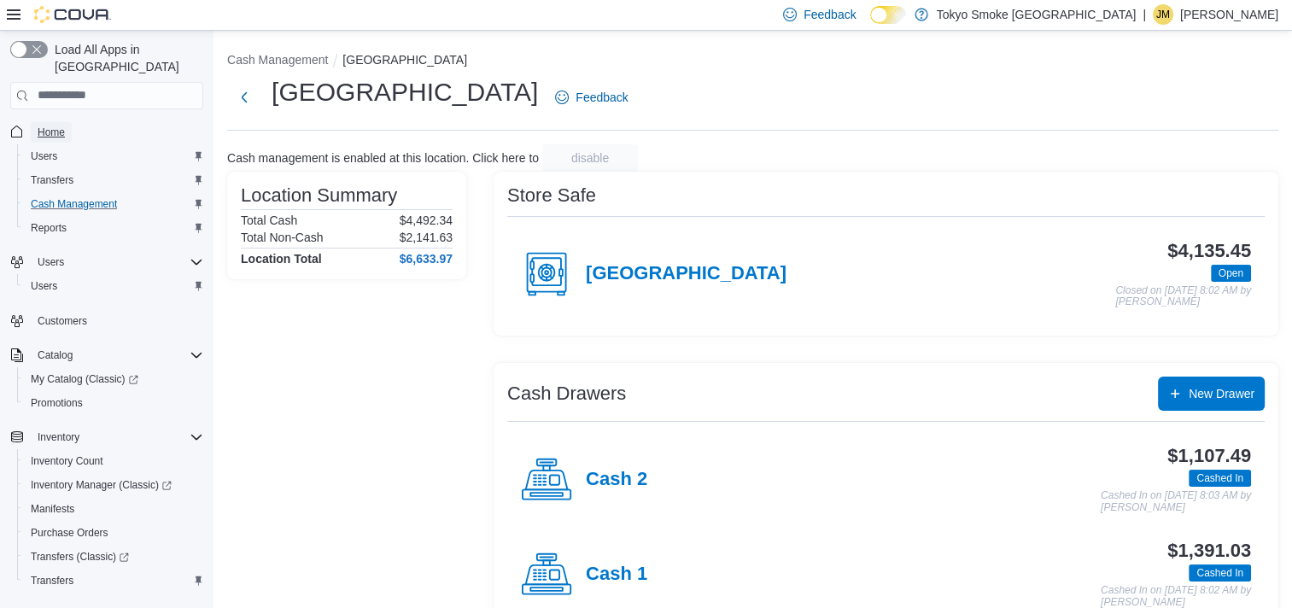
click at [44, 126] on span "Home" at bounding box center [51, 133] width 27 height 14
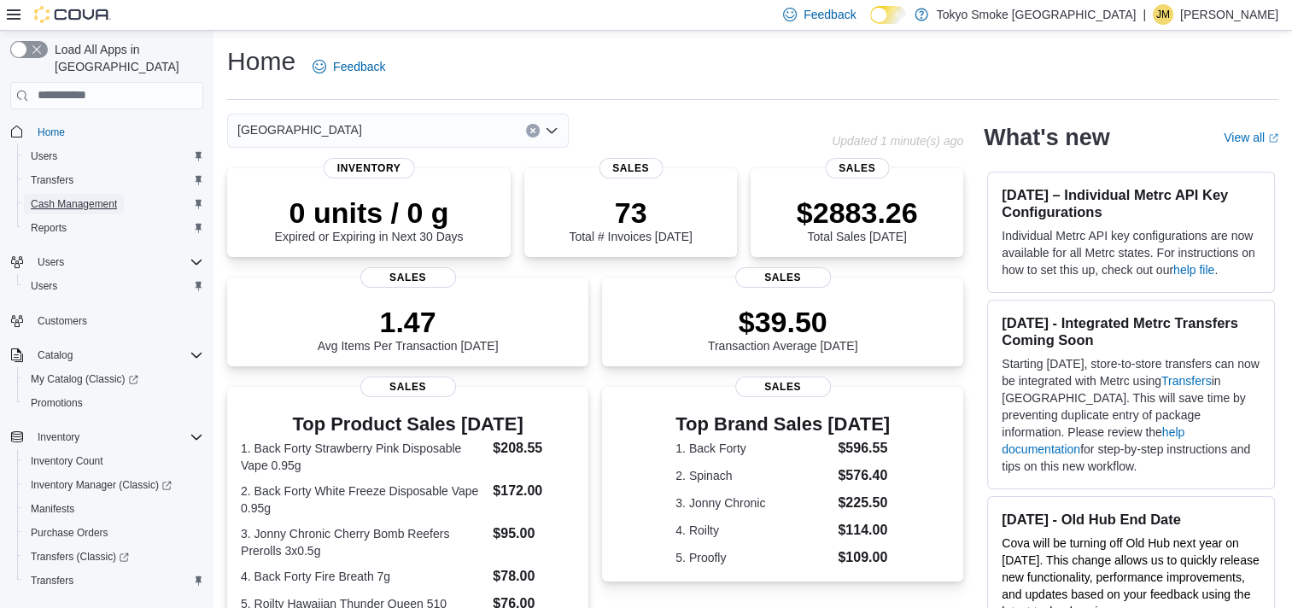
click at [79, 197] on span "Cash Management" at bounding box center [74, 204] width 86 height 14
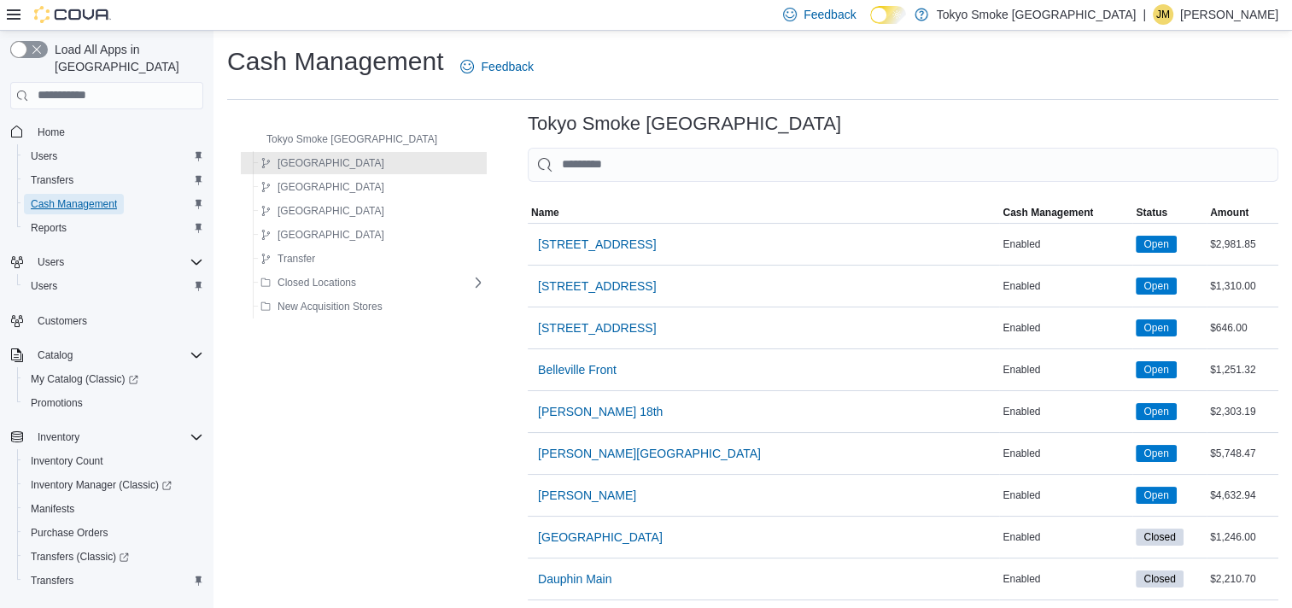
click at [79, 197] on span "Cash Management" at bounding box center [74, 204] width 86 height 14
click at [286, 161] on span "[GEOGRAPHIC_DATA]" at bounding box center [331, 163] width 107 height 14
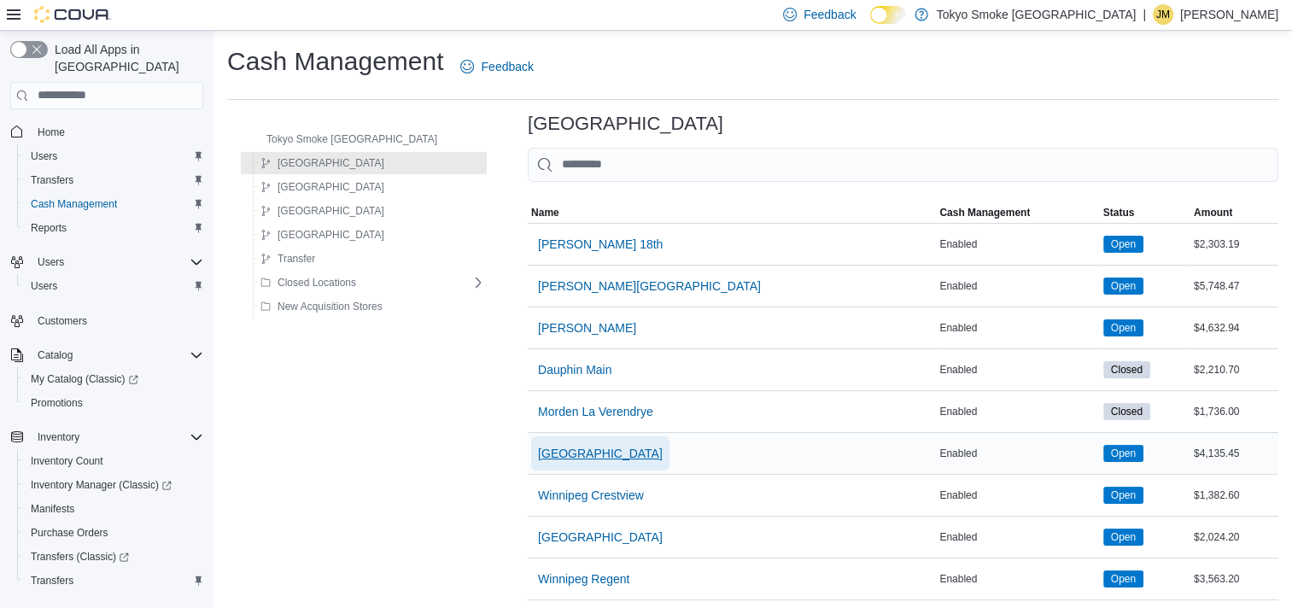
click at [538, 445] on span "[GEOGRAPHIC_DATA]" at bounding box center [600, 453] width 125 height 17
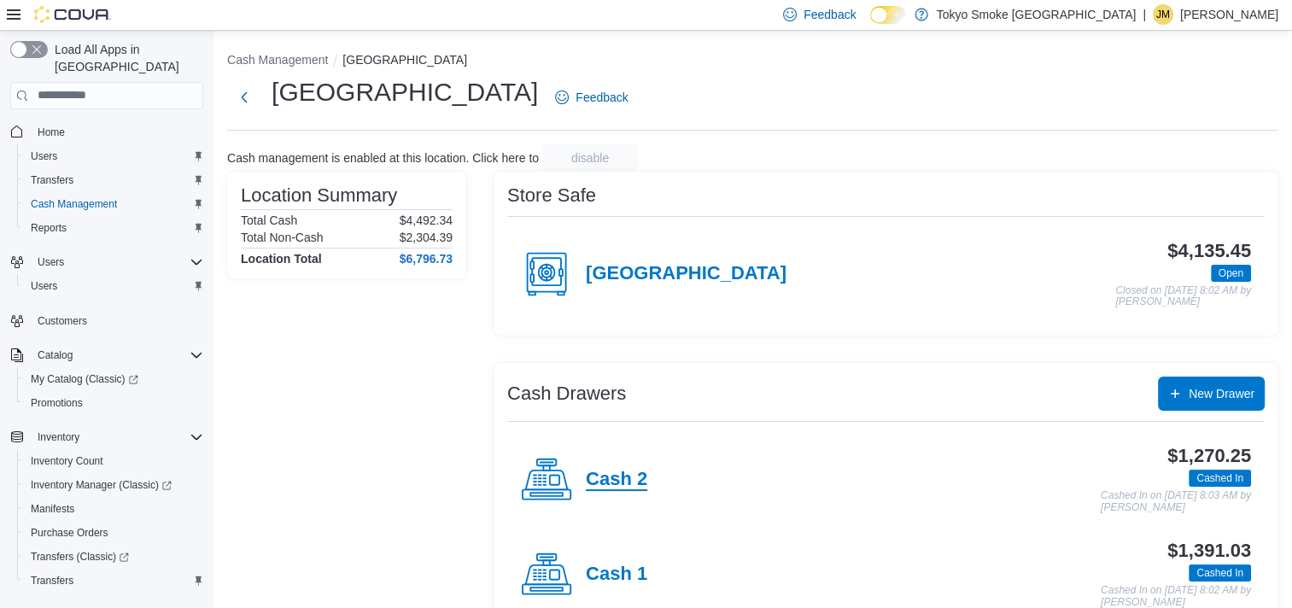
click at [608, 472] on h4 "Cash 2" at bounding box center [616, 480] width 61 height 22
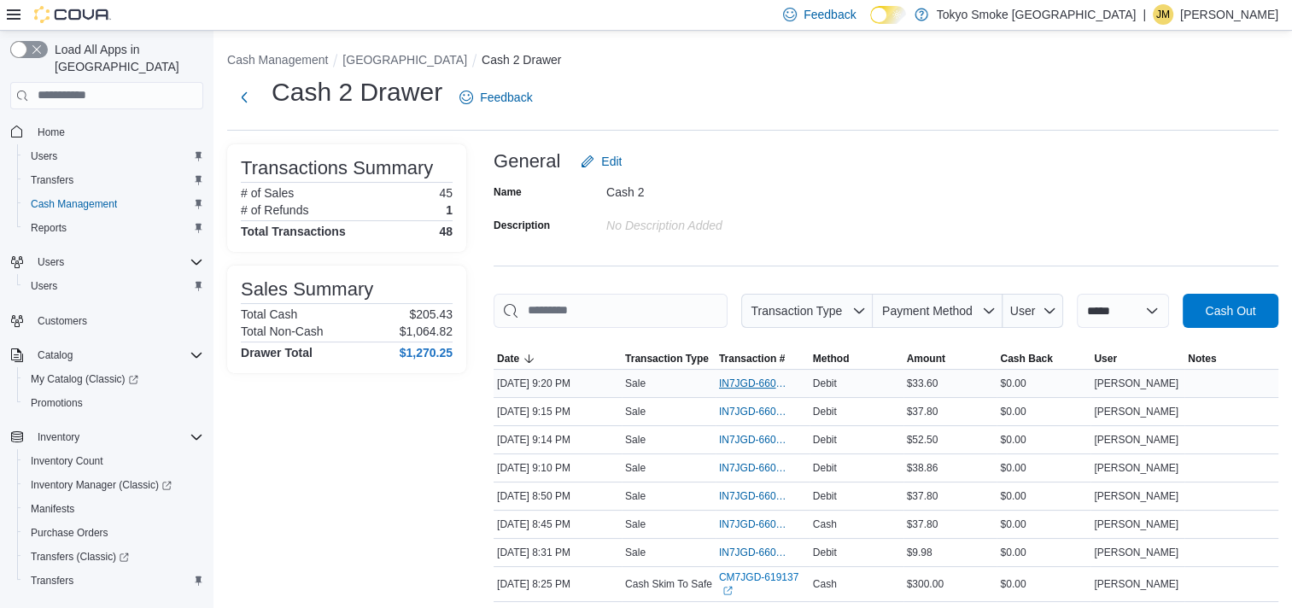
scroll to position [85, 0]
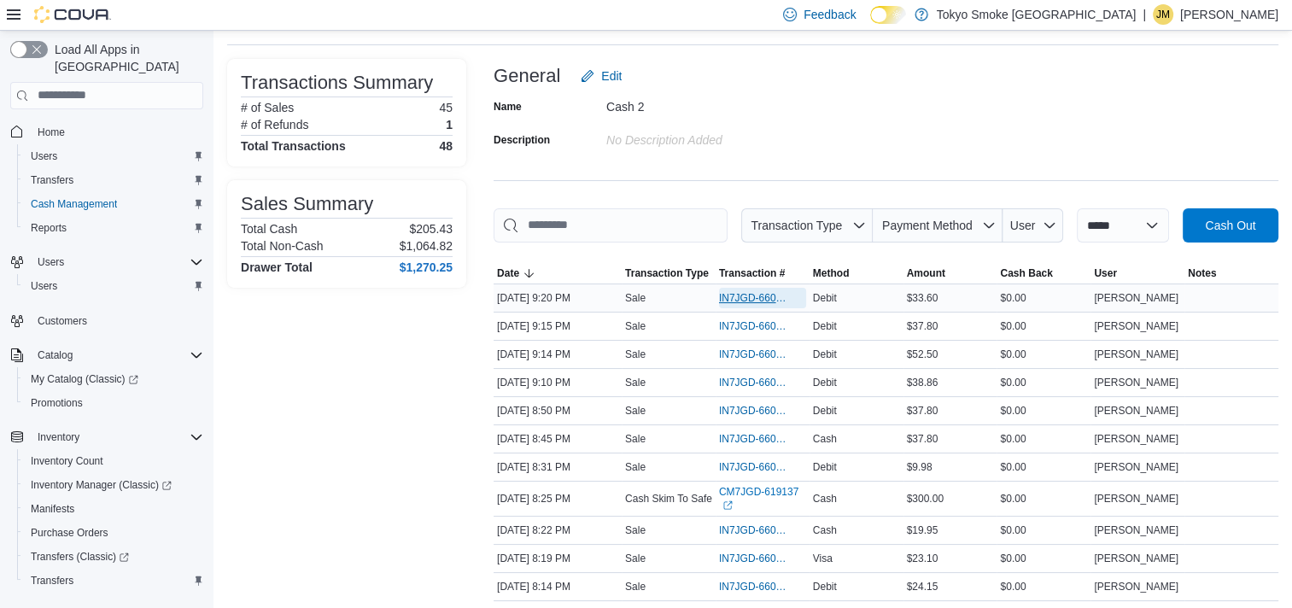
click at [764, 292] on span "IN7JGD-6600717" at bounding box center [754, 298] width 70 height 14
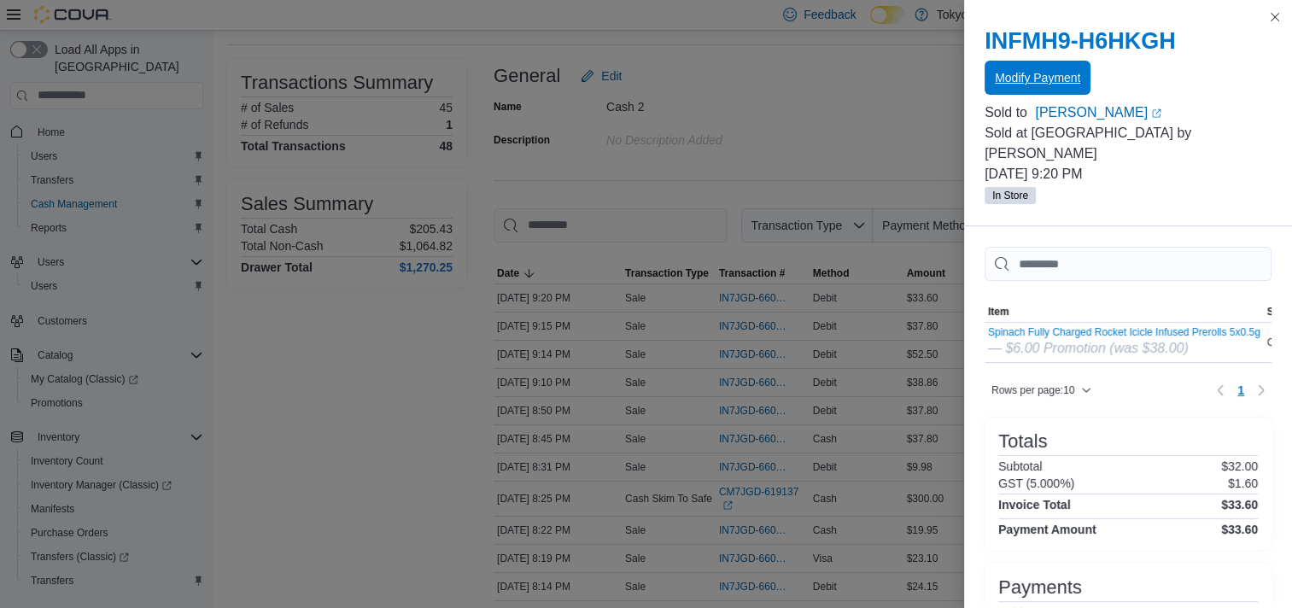
click at [1046, 78] on span "Modify Payment" at bounding box center [1037, 77] width 85 height 17
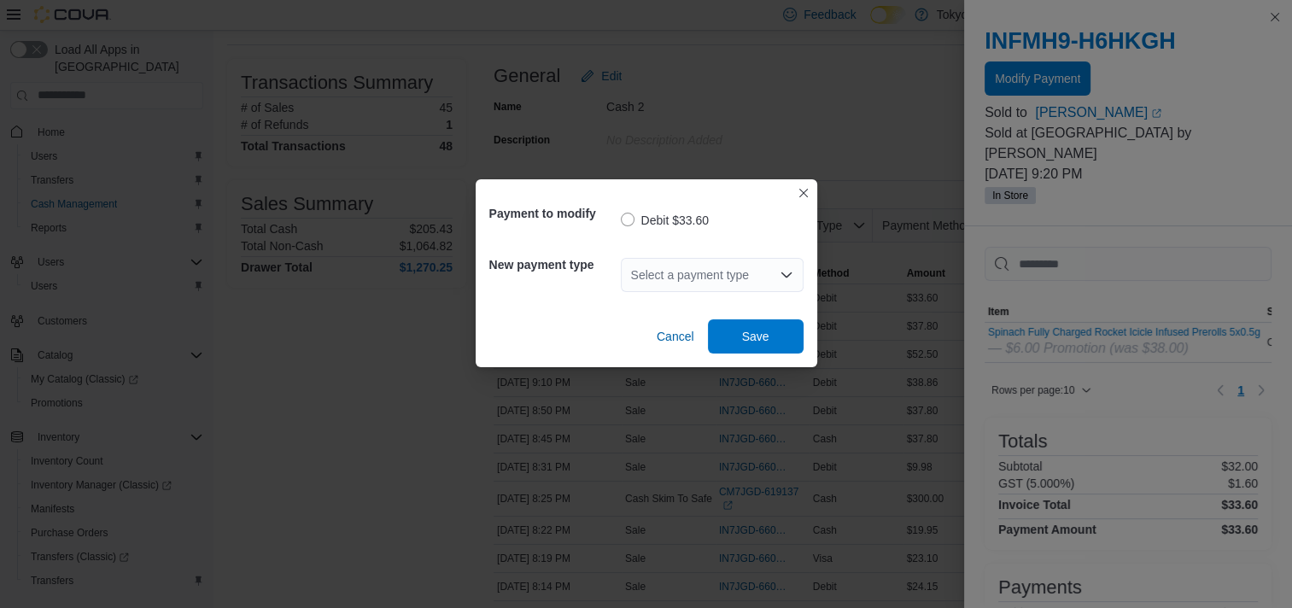
click at [728, 277] on div "Select a payment type" at bounding box center [712, 275] width 183 height 34
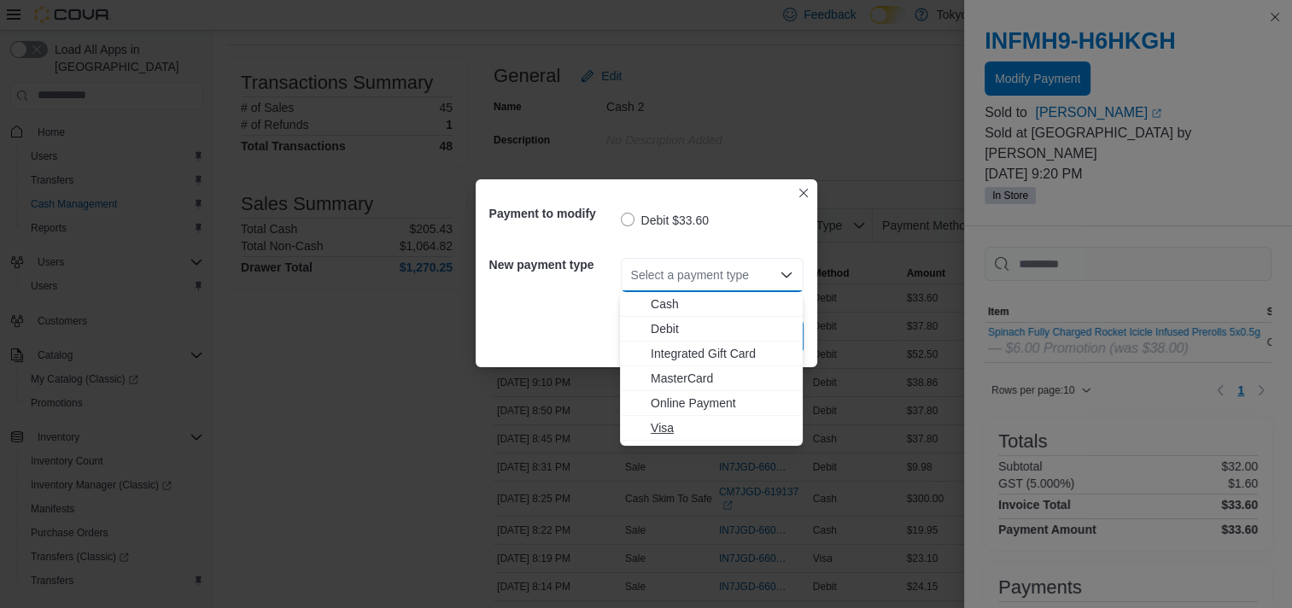
click at [660, 430] on span "Visa" at bounding box center [722, 427] width 142 height 17
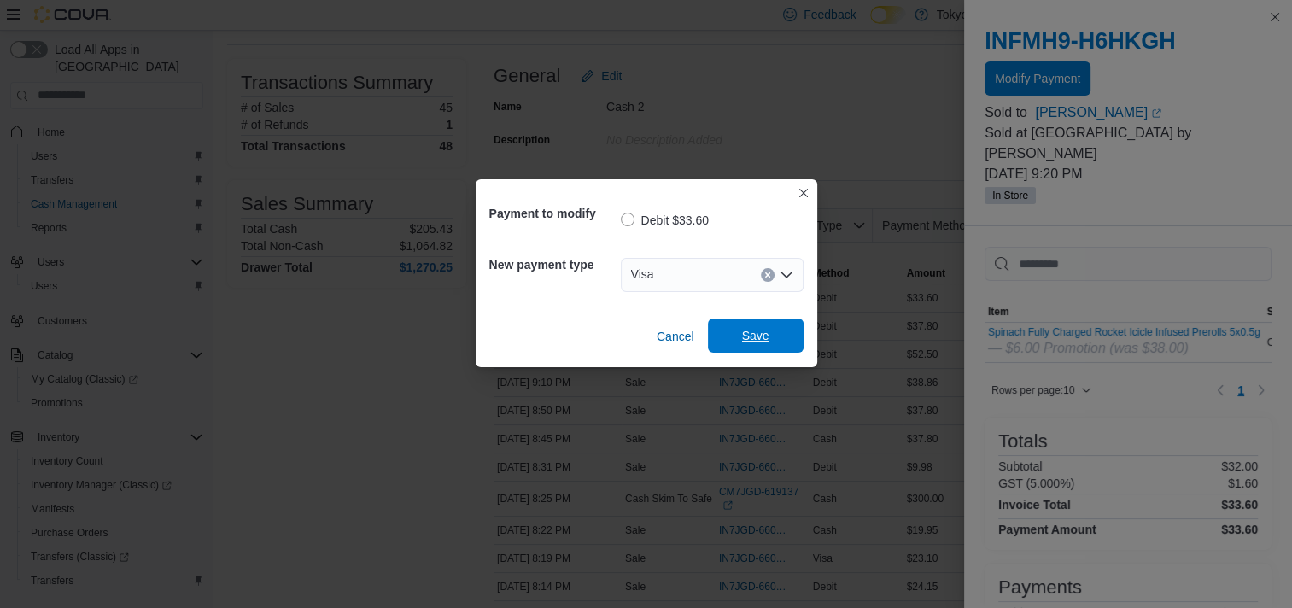
click at [775, 331] on span "Save" at bounding box center [755, 336] width 75 height 34
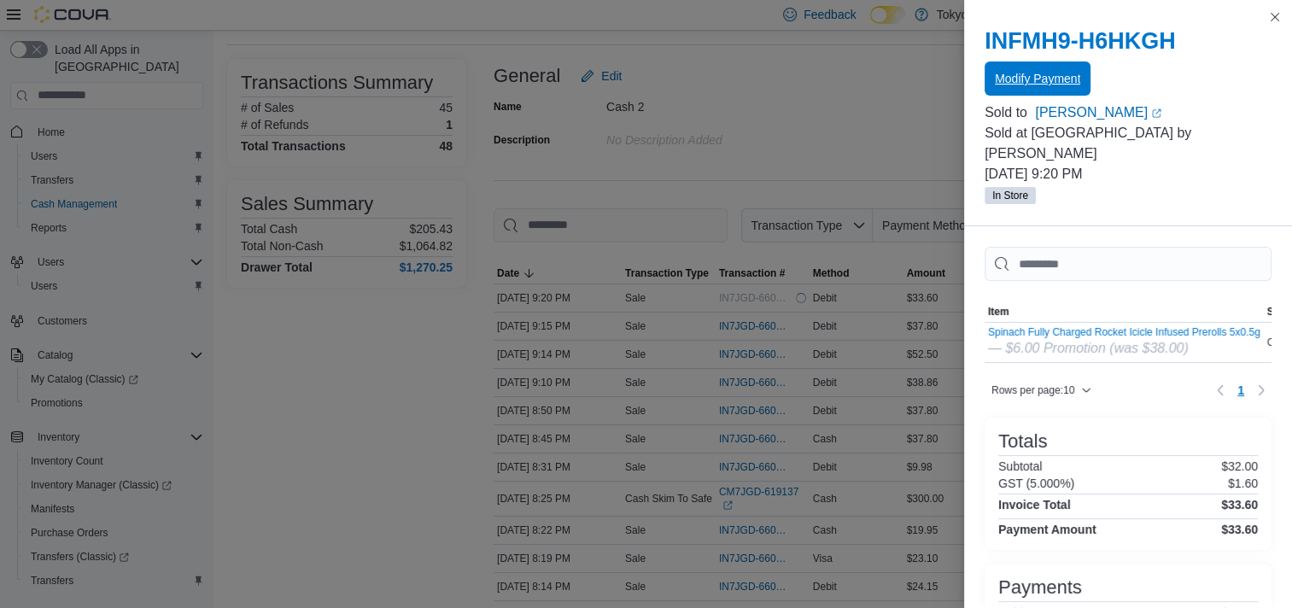
scroll to position [0, 0]
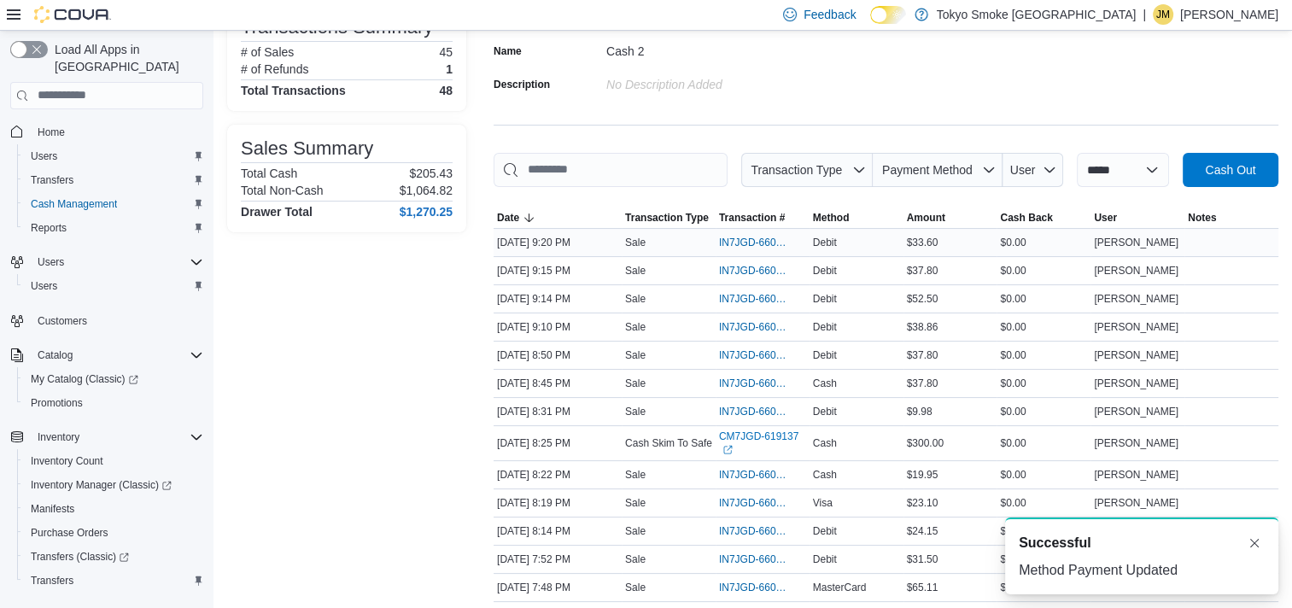
scroll to position [171, 0]
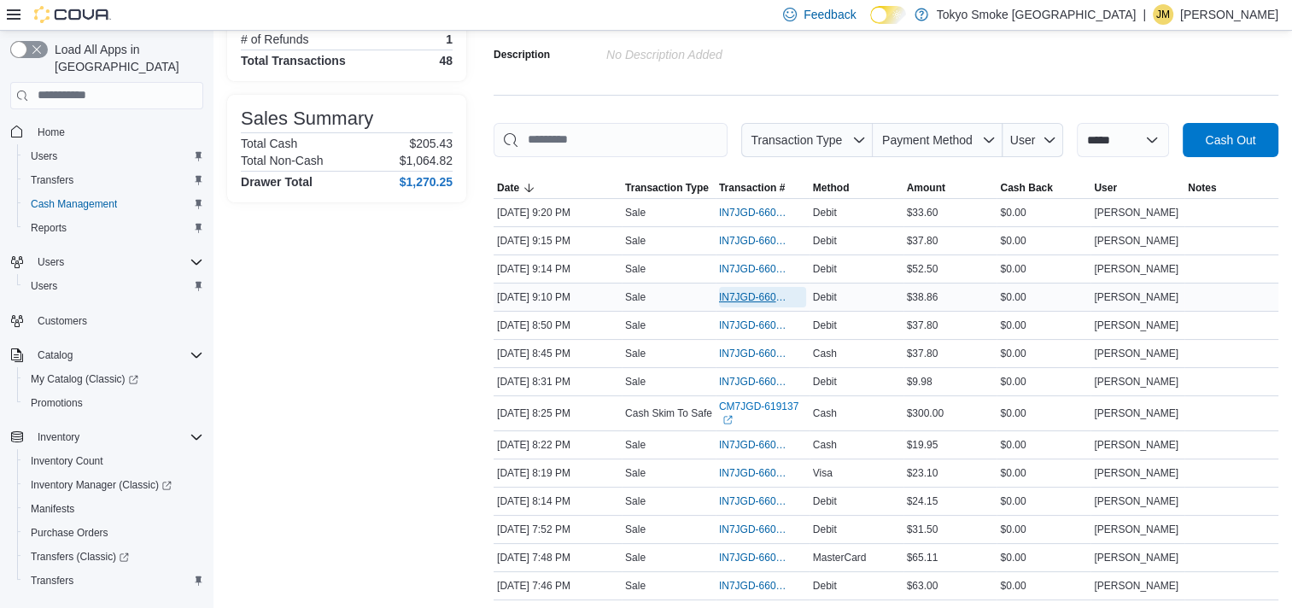
click at [756, 296] on span "IN7JGD-6600674" at bounding box center [754, 297] width 70 height 14
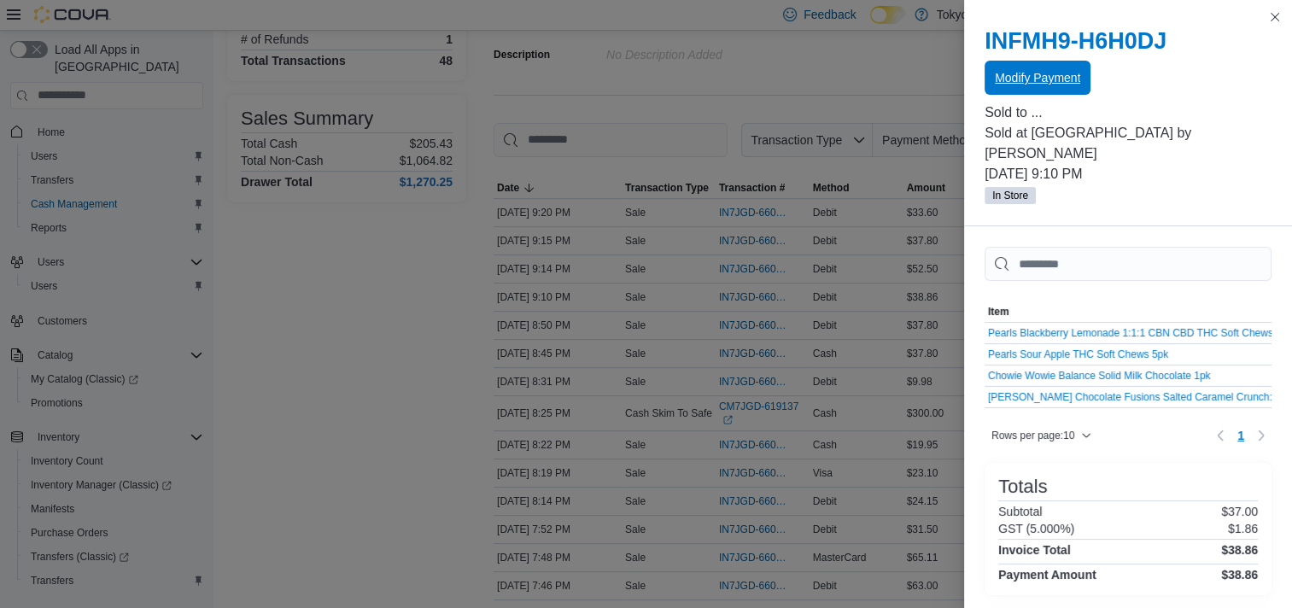
click at [1042, 85] on span "Modify Payment" at bounding box center [1037, 77] width 85 height 17
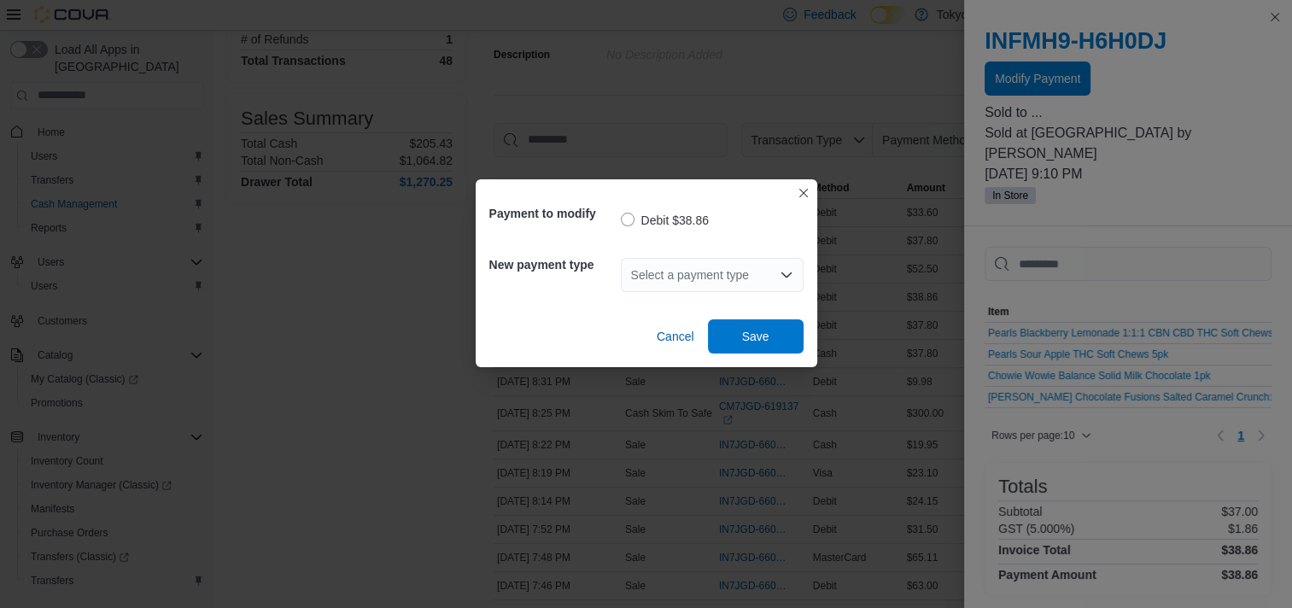
click at [690, 272] on div "Select a payment type" at bounding box center [712, 275] width 183 height 34
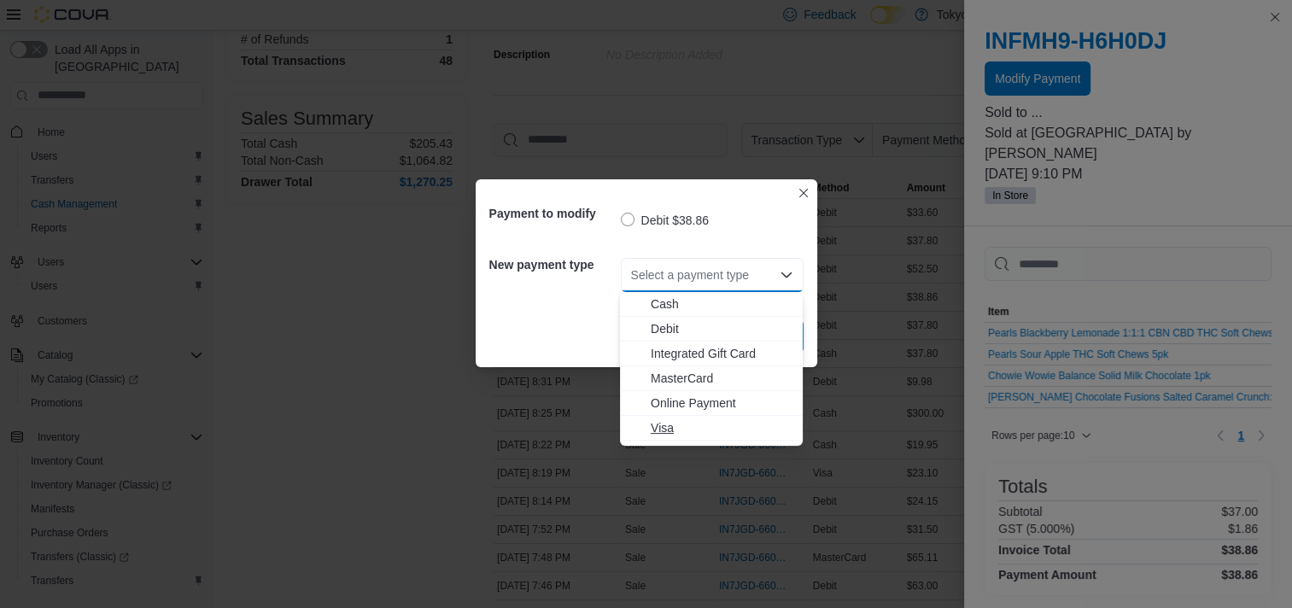
click at [655, 430] on span "Visa" at bounding box center [722, 427] width 142 height 17
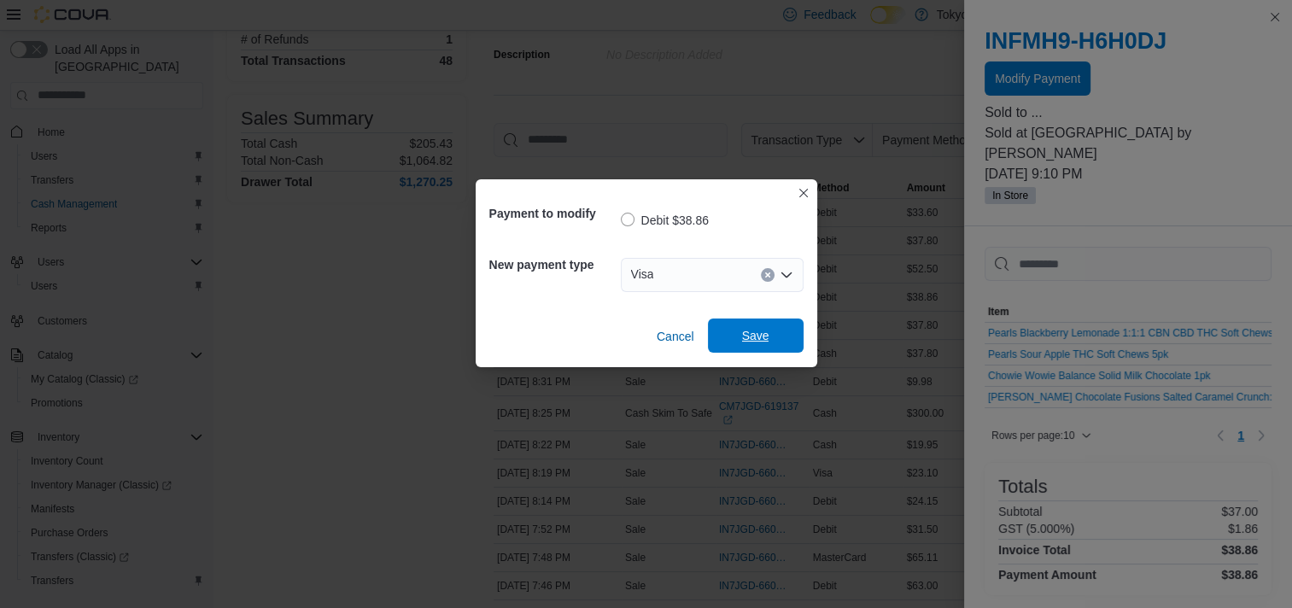
click at [739, 324] on span "Save" at bounding box center [755, 336] width 75 height 34
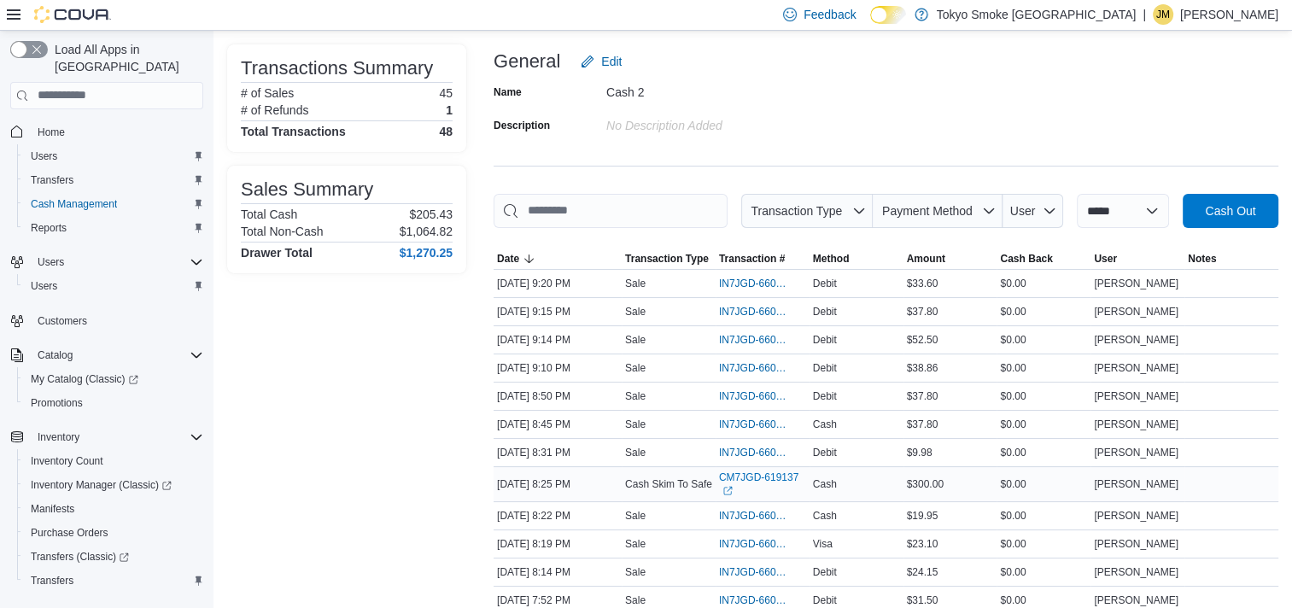
scroll to position [0, 0]
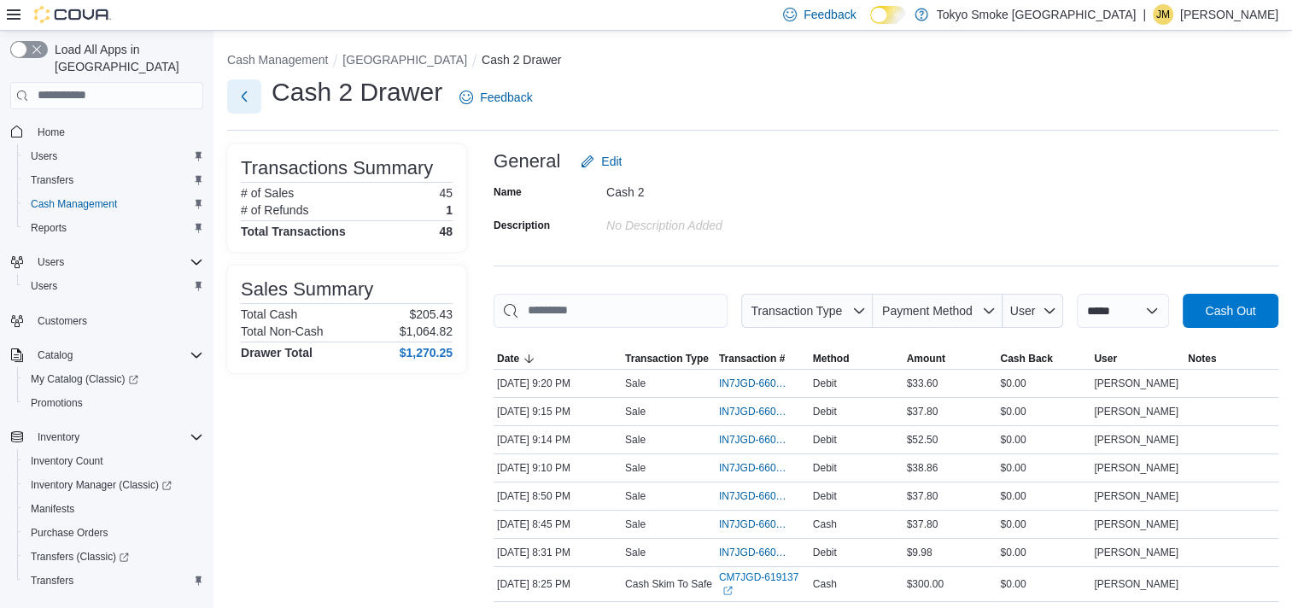
click at [250, 104] on button "Next" at bounding box center [244, 96] width 34 height 34
